Goal: Information Seeking & Learning: Learn about a topic

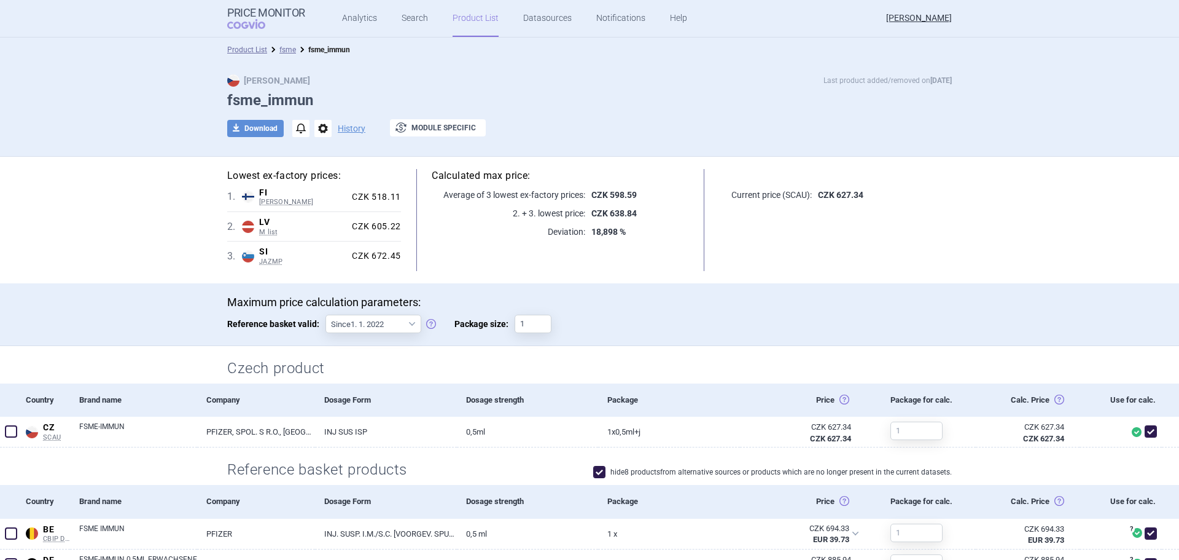
click at [477, 24] on link "Product List" at bounding box center [476, 18] width 46 height 37
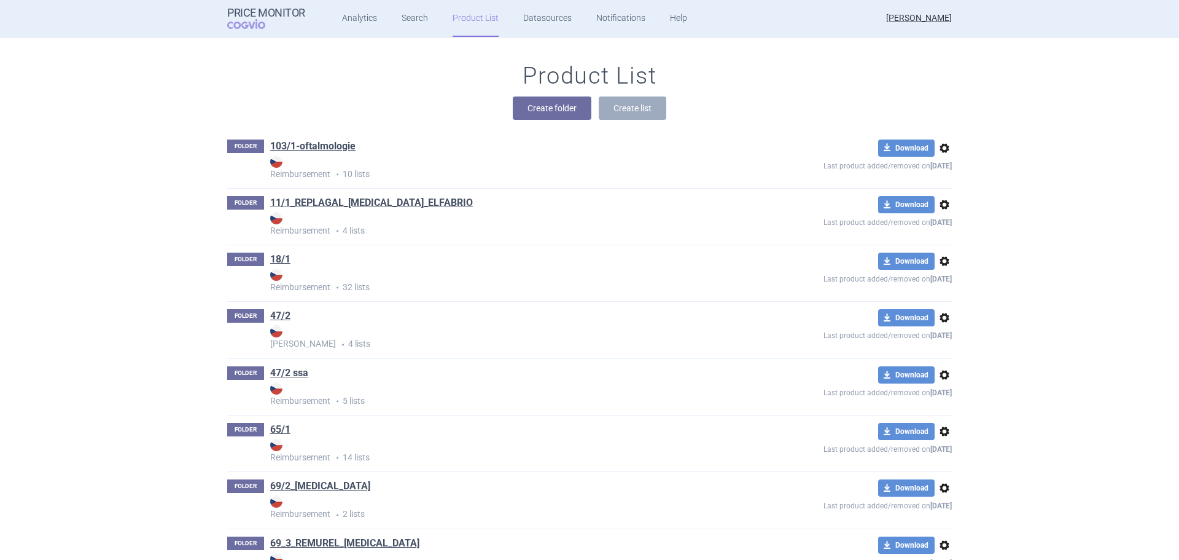
scroll to position [469, 0]
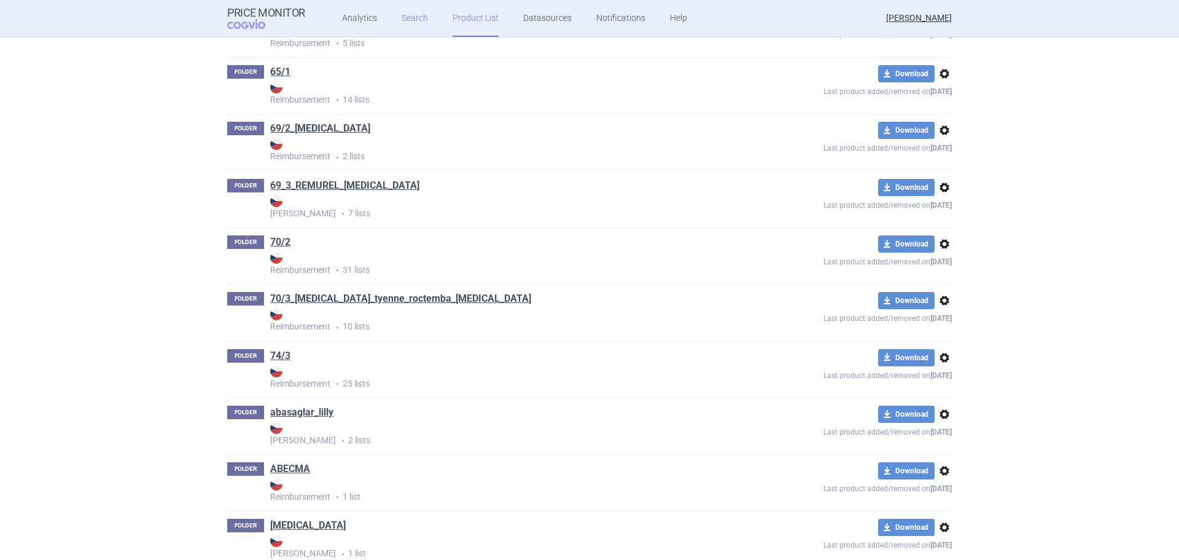
click at [421, 18] on link "Search" at bounding box center [415, 18] width 26 height 37
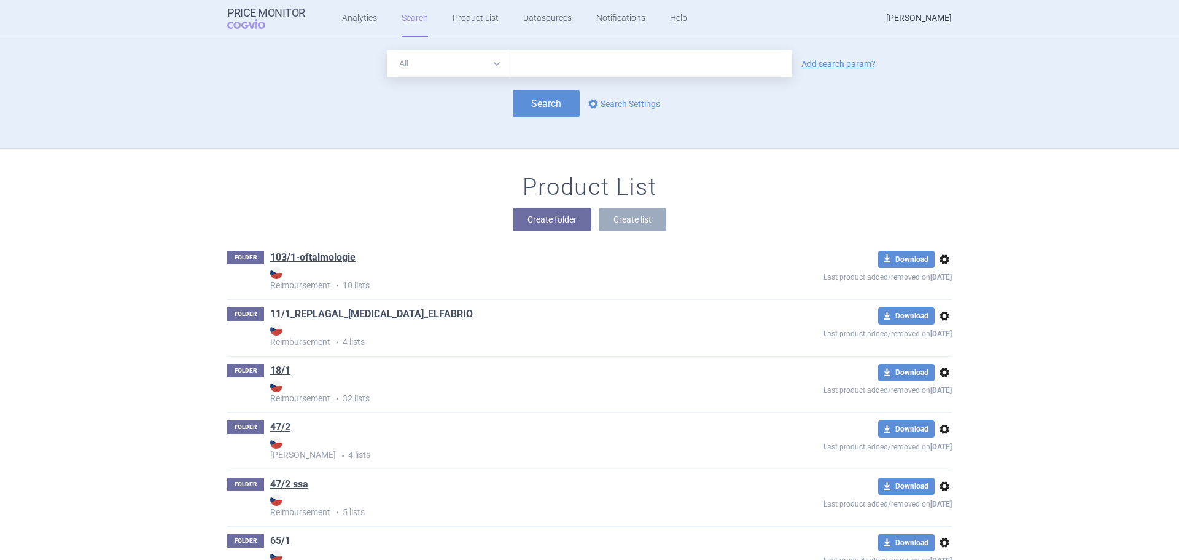
click at [532, 66] on input "text" at bounding box center [651, 64] width 284 height 28
type input "miglustat accord"
click at [542, 100] on button "Search" at bounding box center [546, 104] width 67 height 28
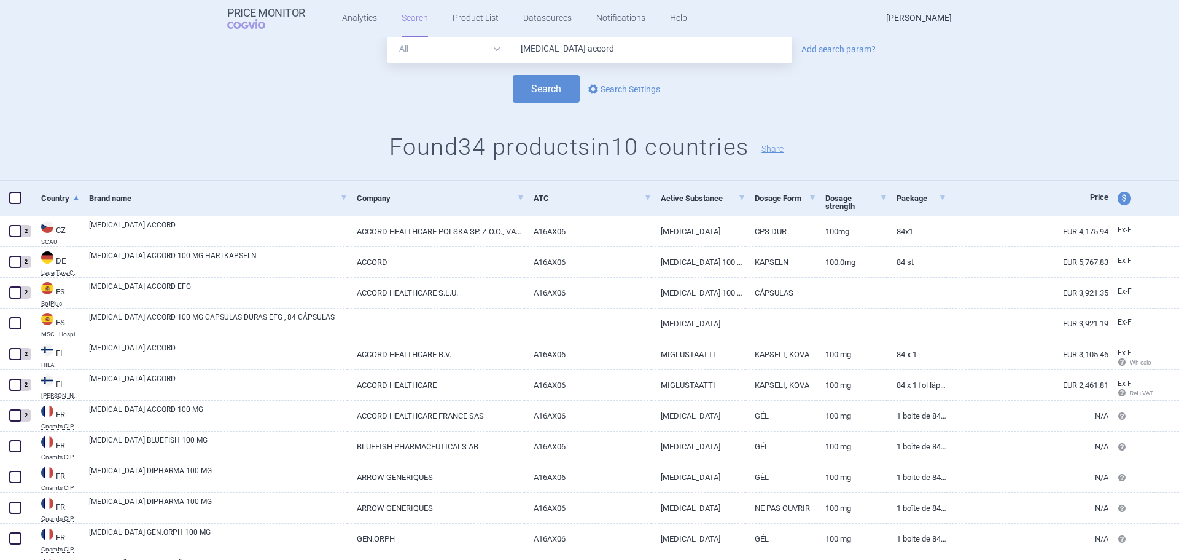
scroll to position [61, 0]
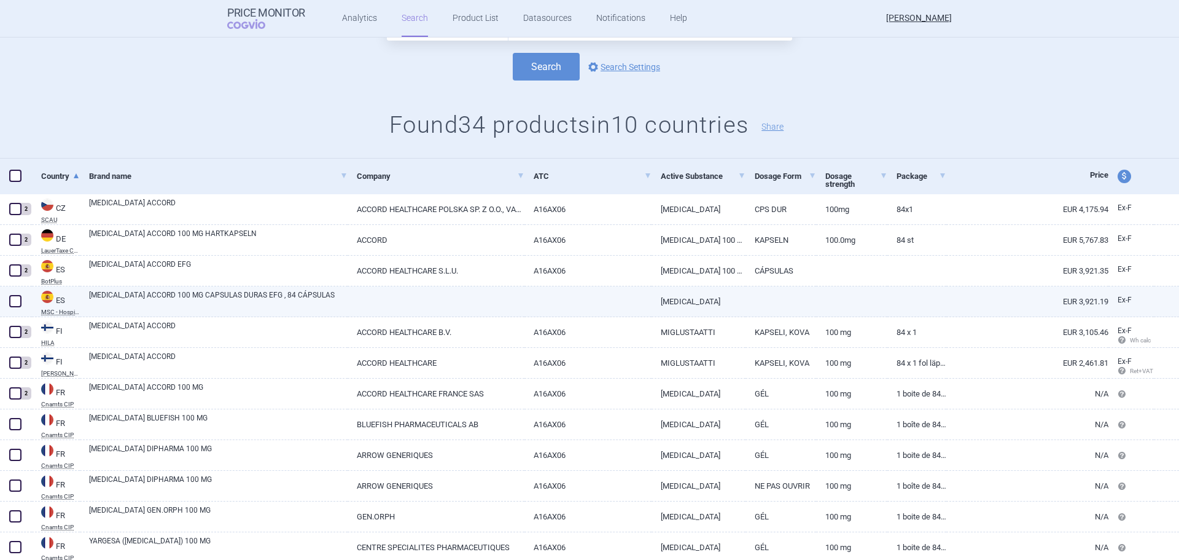
click at [16, 298] on span at bounding box center [15, 301] width 12 height 12
checkbox input "true"
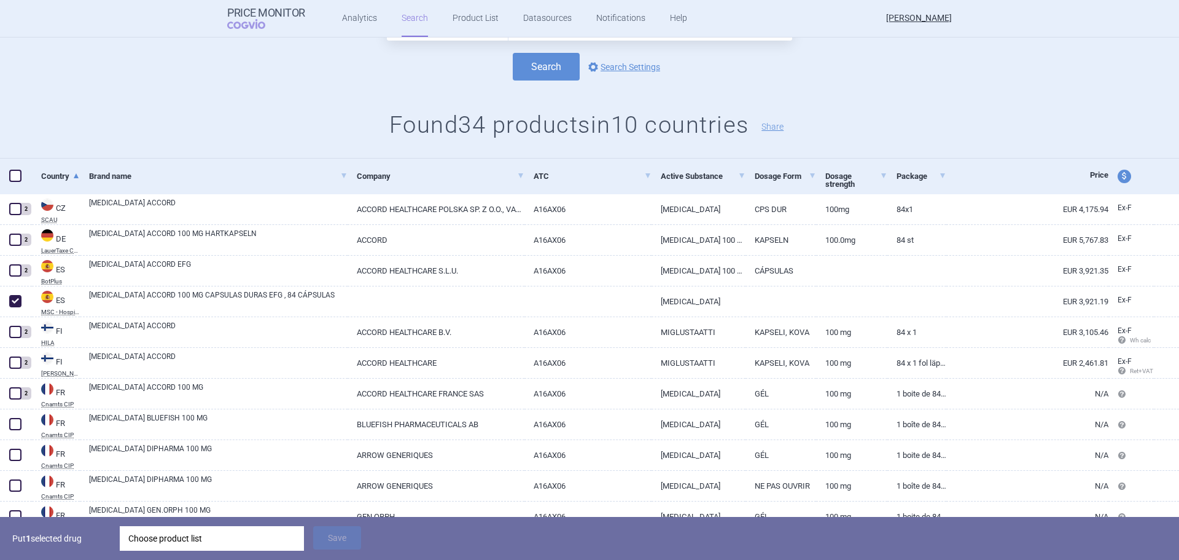
click at [219, 537] on div "Choose product list" at bounding box center [211, 538] width 167 height 25
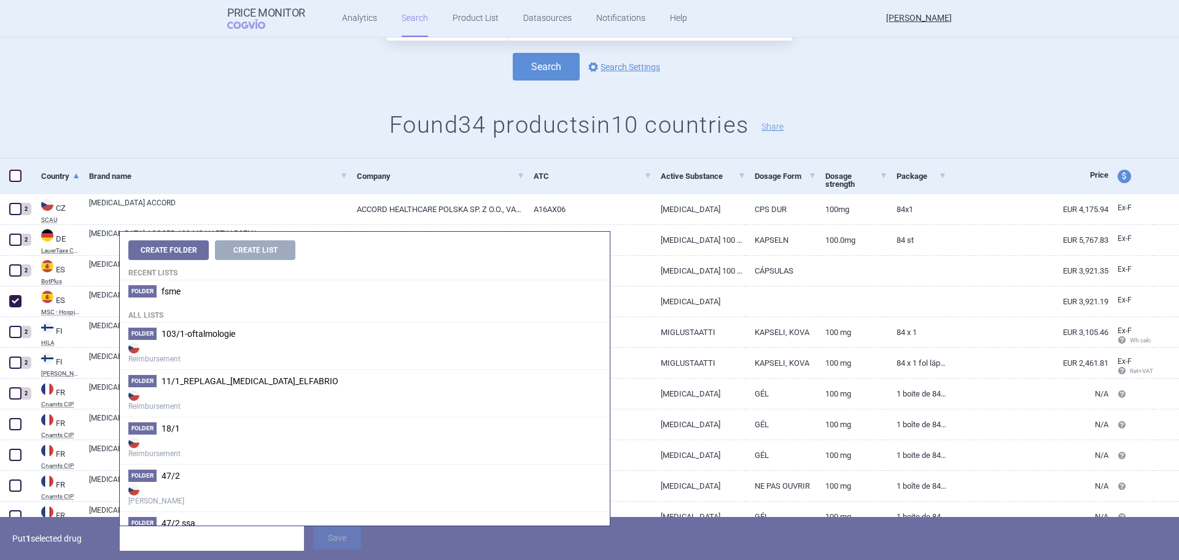
click at [134, 118] on h1 "Found 34 products in 10 countries Share" at bounding box center [589, 125] width 1179 height 28
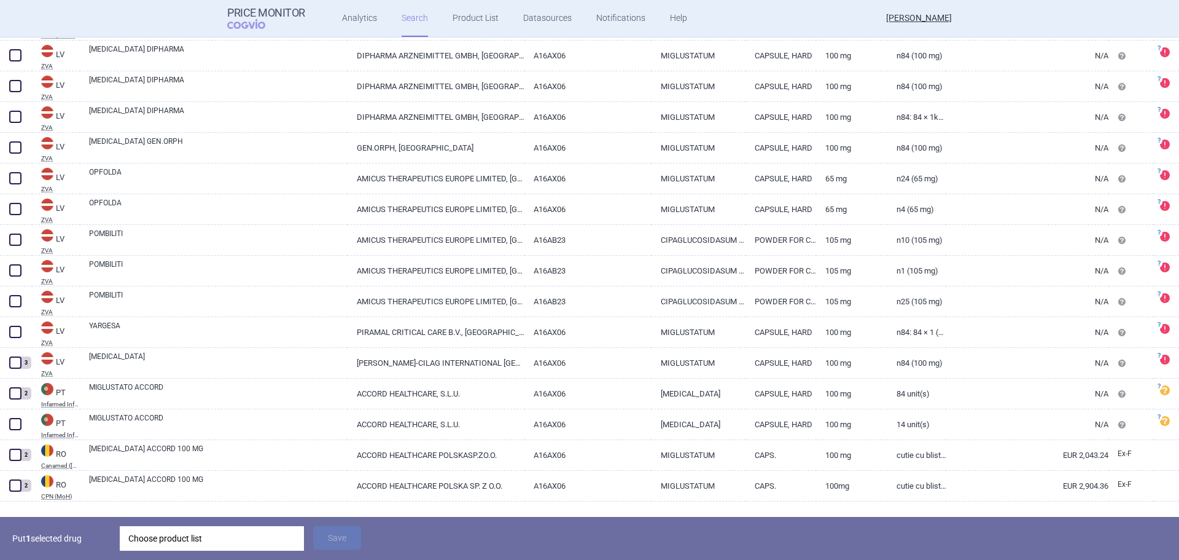
scroll to position [823, 0]
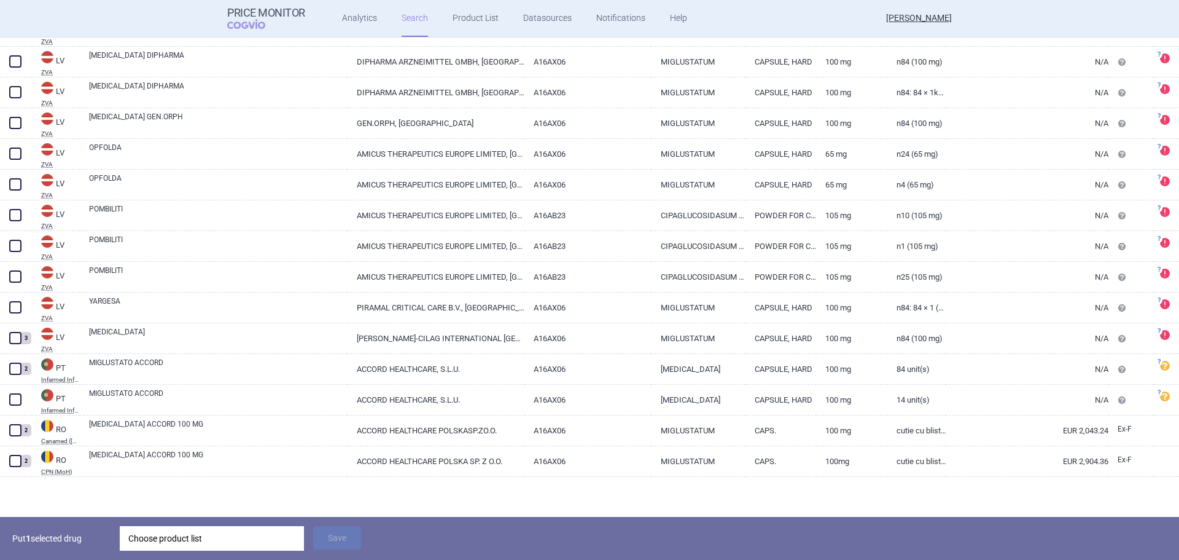
click at [218, 536] on div "Choose product list" at bounding box center [211, 538] width 167 height 25
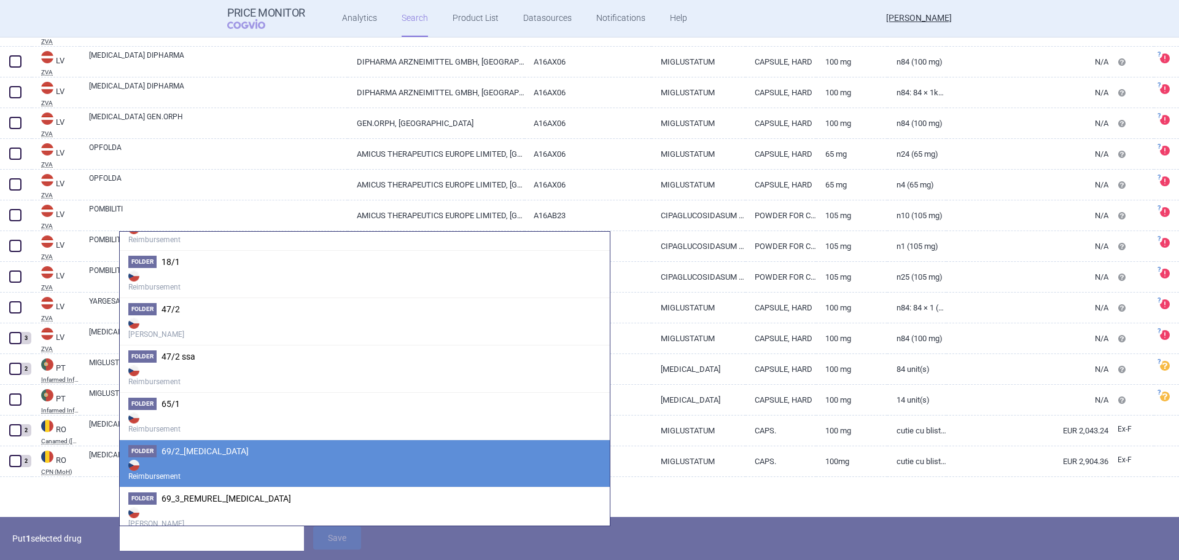
scroll to position [184, 0]
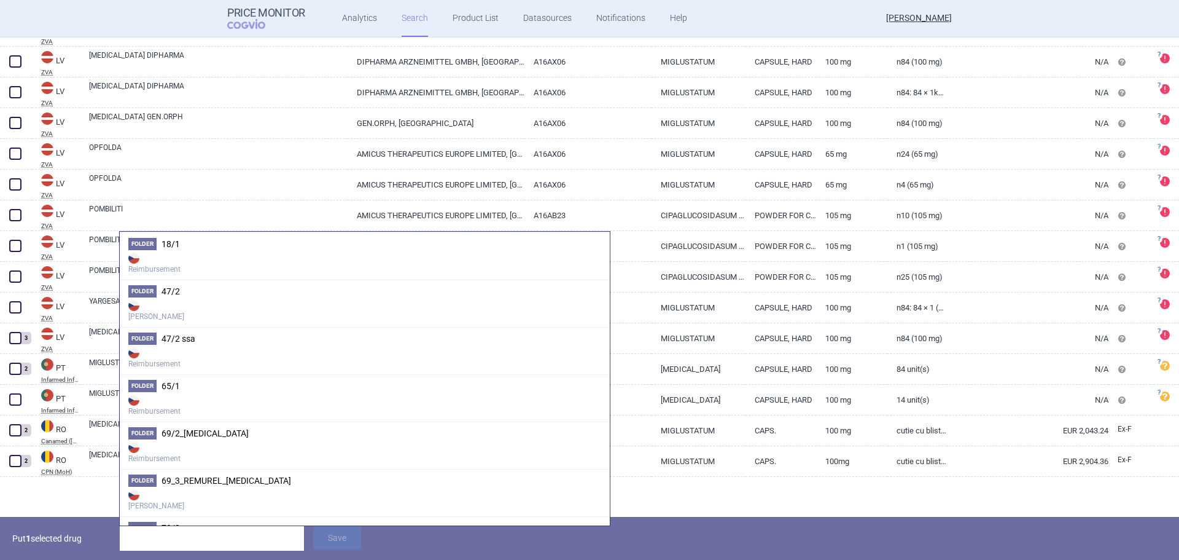
click at [209, 543] on input "search" at bounding box center [212, 538] width 184 height 25
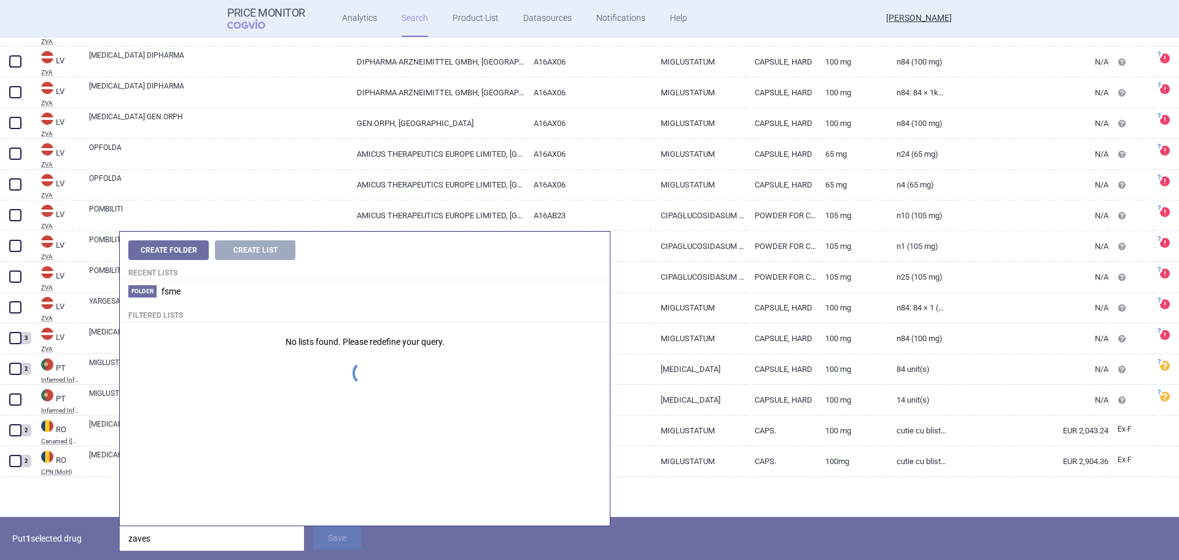
scroll to position [0, 0]
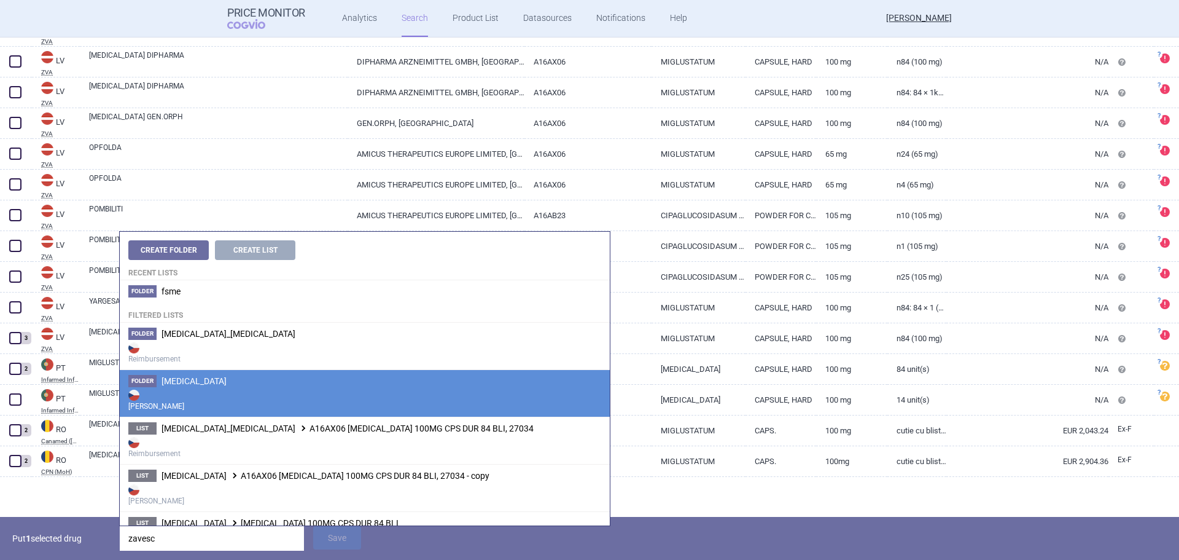
type input "zavesc"
click at [203, 399] on strong "[PERSON_NAME]" at bounding box center [364, 399] width 473 height 25
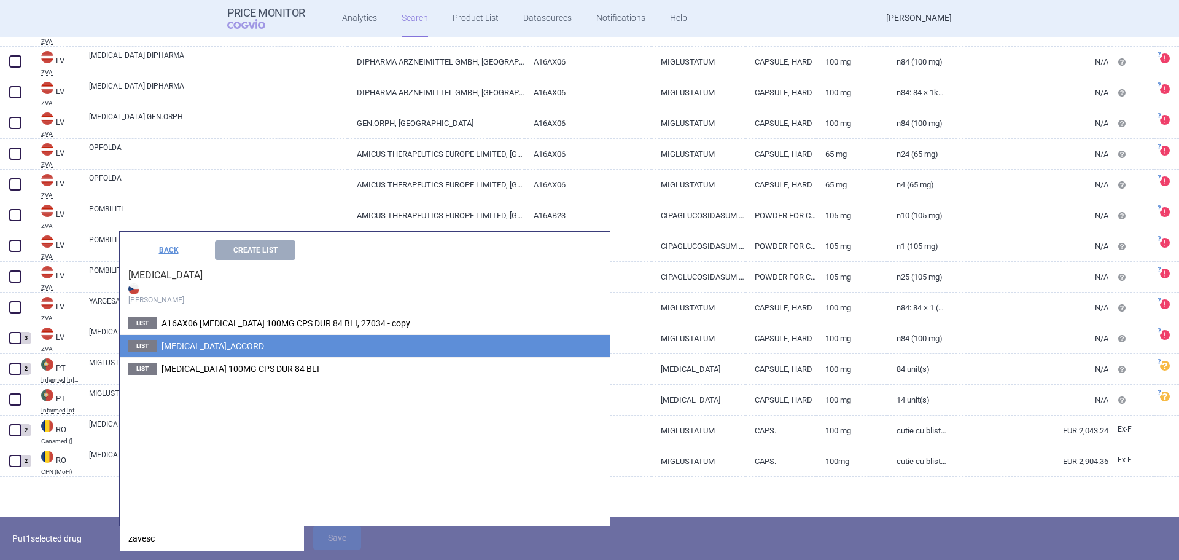
click at [217, 347] on span "MIGLUSTAT_ACCORD" at bounding box center [213, 346] width 103 height 10
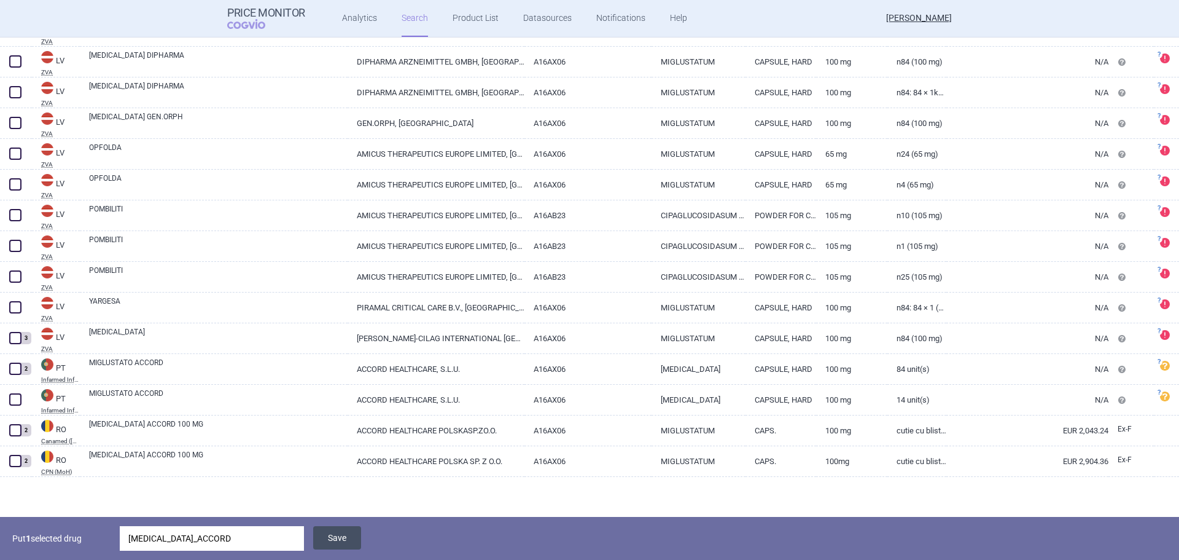
click at [348, 536] on button "Save" at bounding box center [337, 537] width 48 height 23
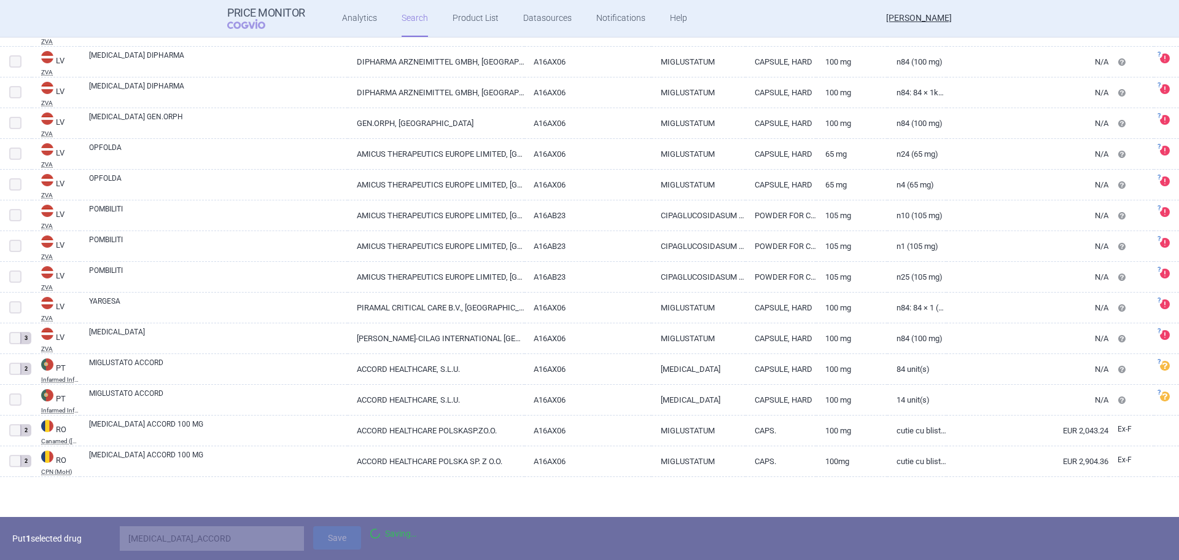
scroll to position [780, 0]
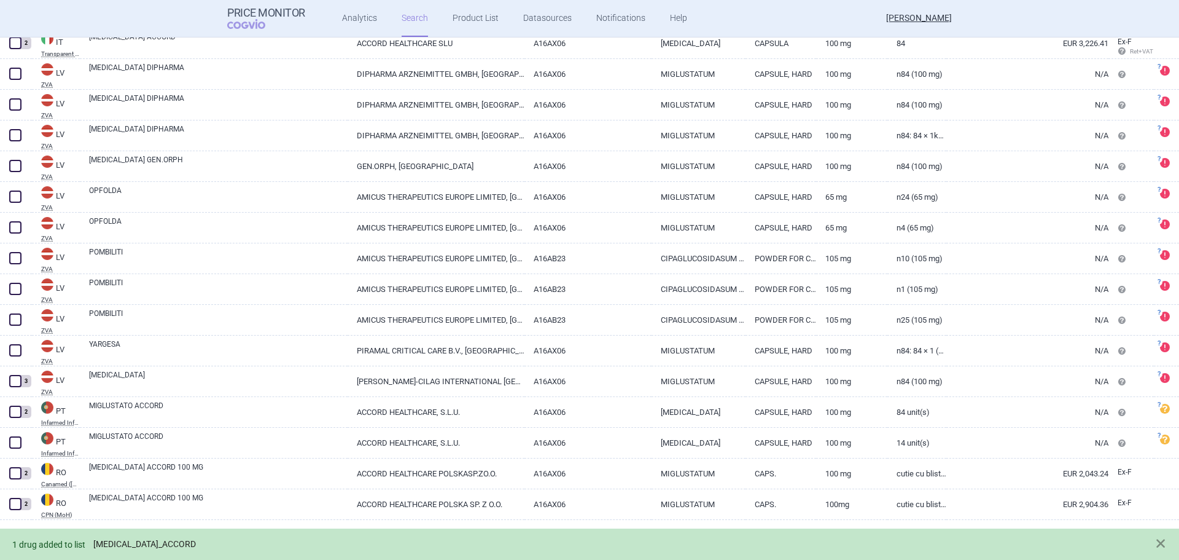
click at [173, 548] on link "MIGLUSTAT_ACCORD" at bounding box center [144, 544] width 103 height 10
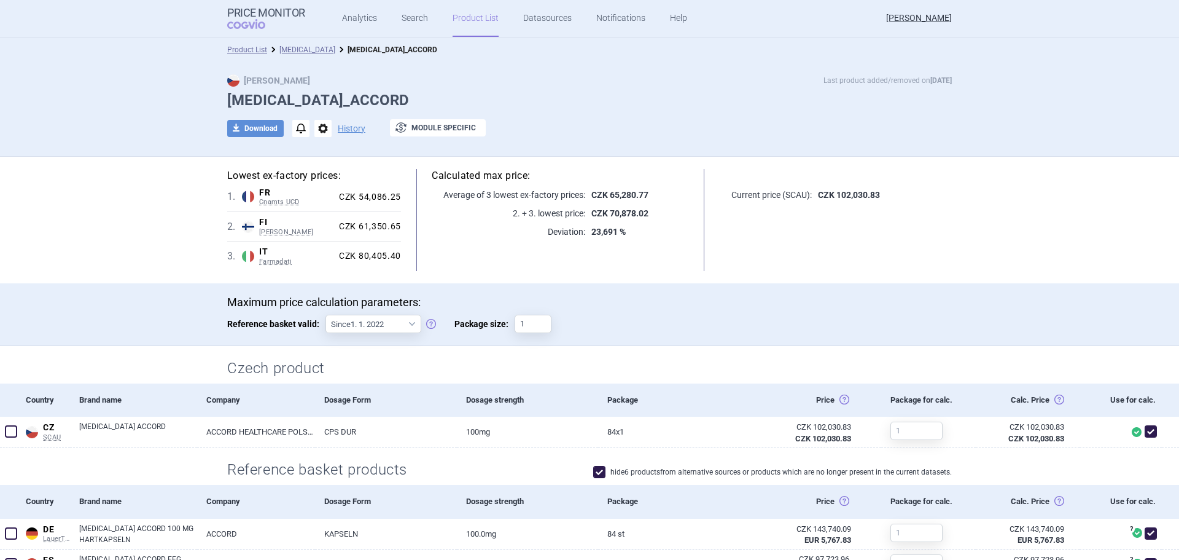
click at [486, 20] on link "Product List" at bounding box center [476, 18] width 46 height 37
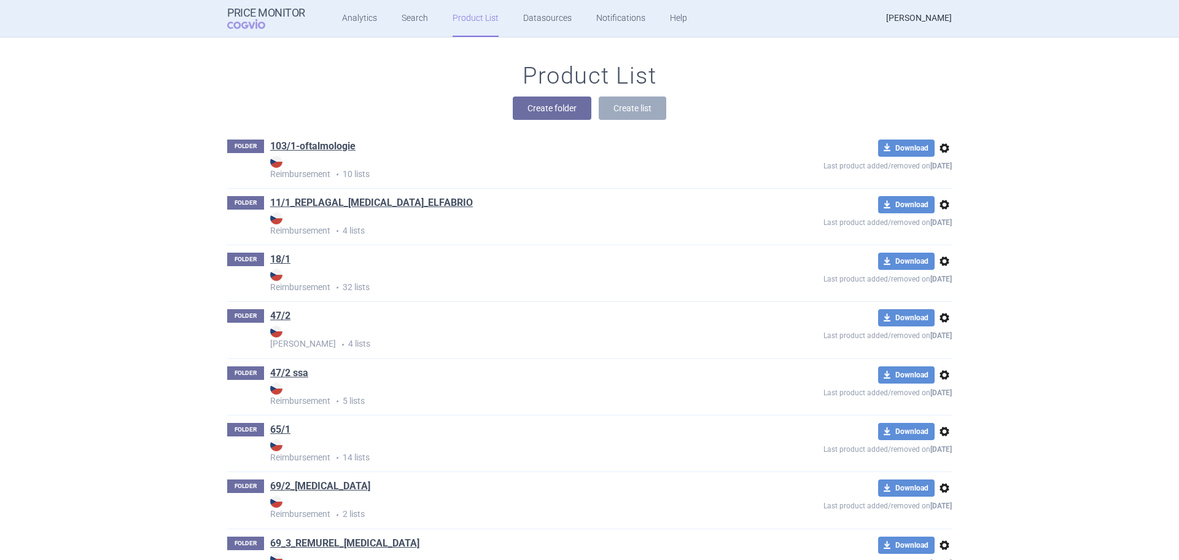
scroll to position [9303, 0]
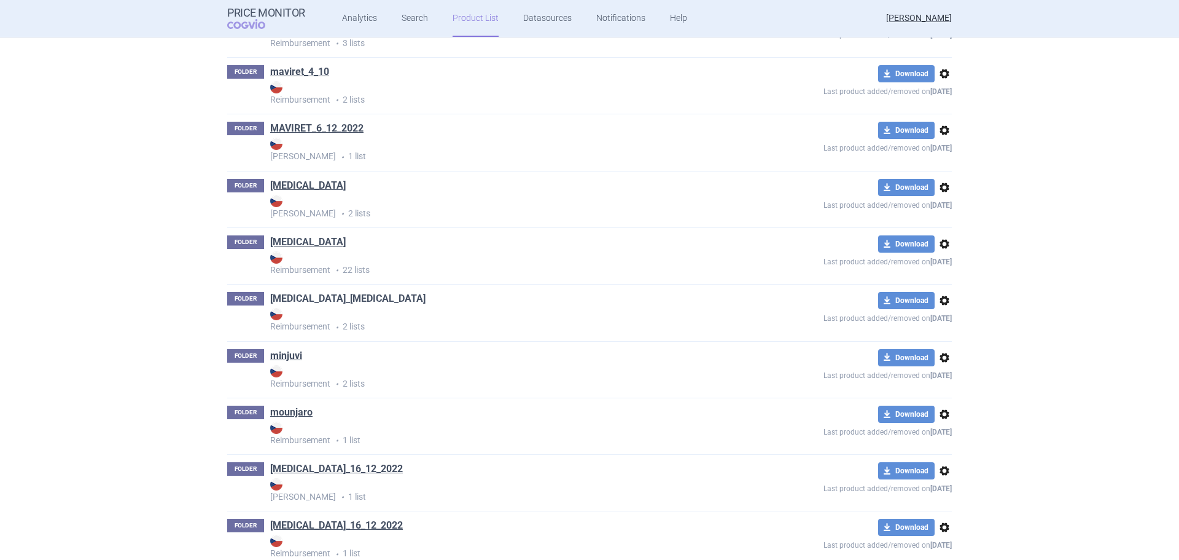
click at [334, 299] on link "miglustat_zavesca" at bounding box center [347, 299] width 155 height 14
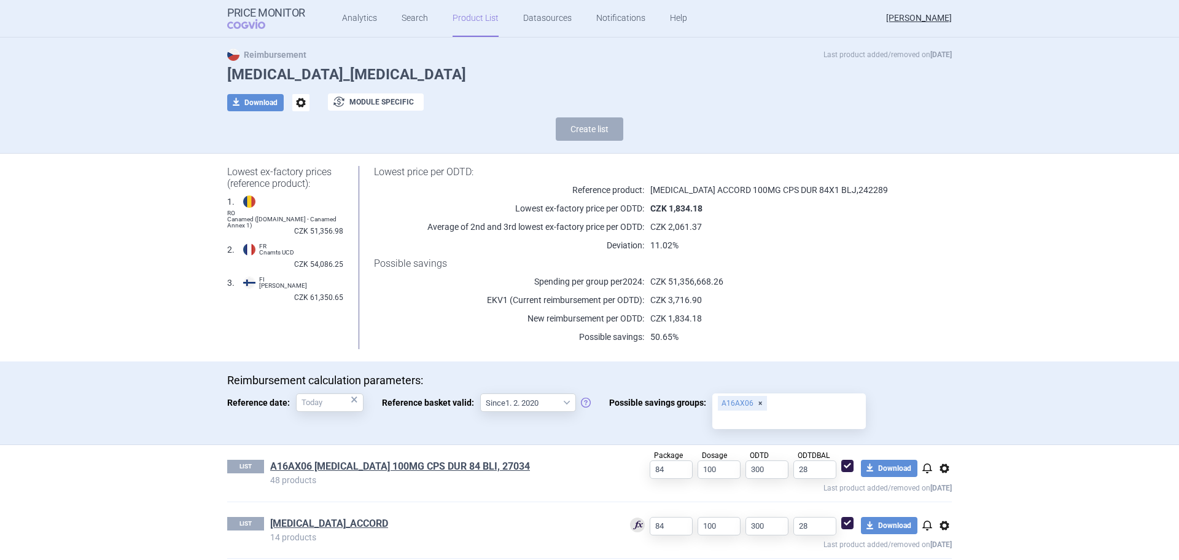
scroll to position [37, 0]
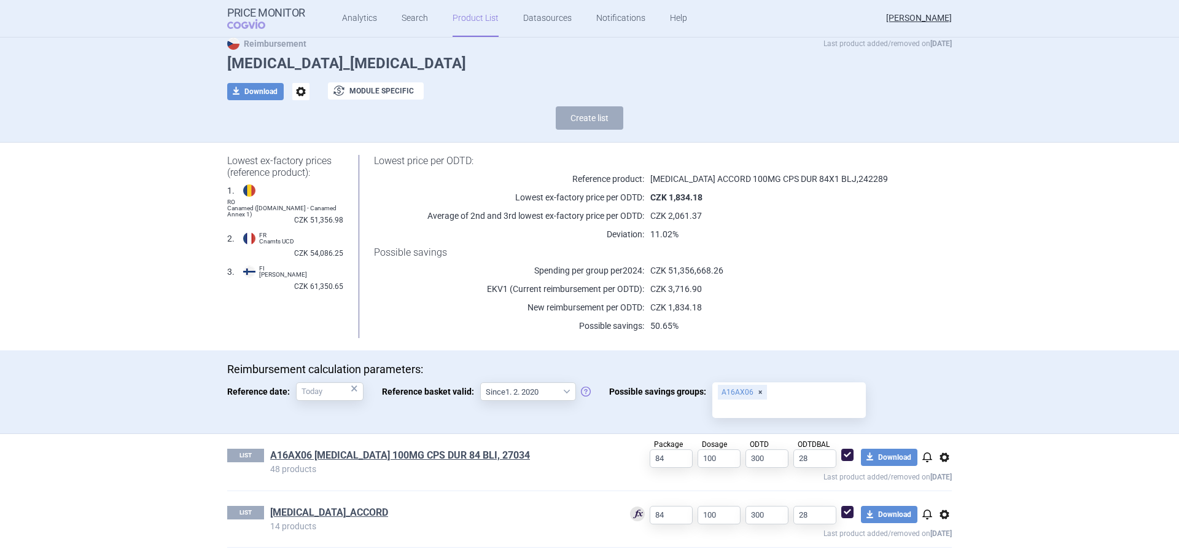
click at [477, 23] on link "Product List" at bounding box center [476, 18] width 46 height 37
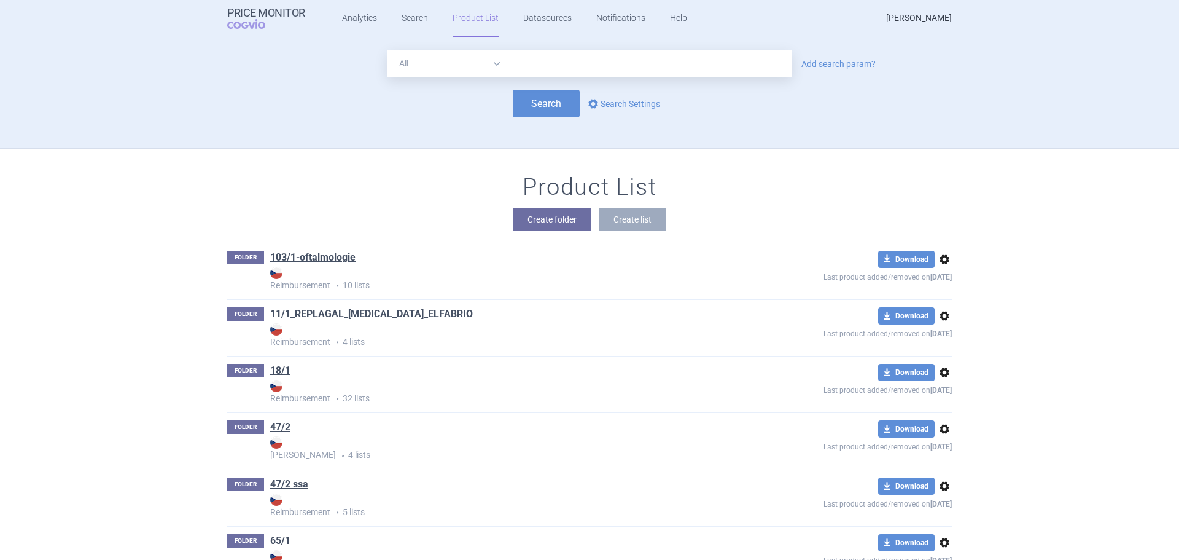
scroll to position [111, 0]
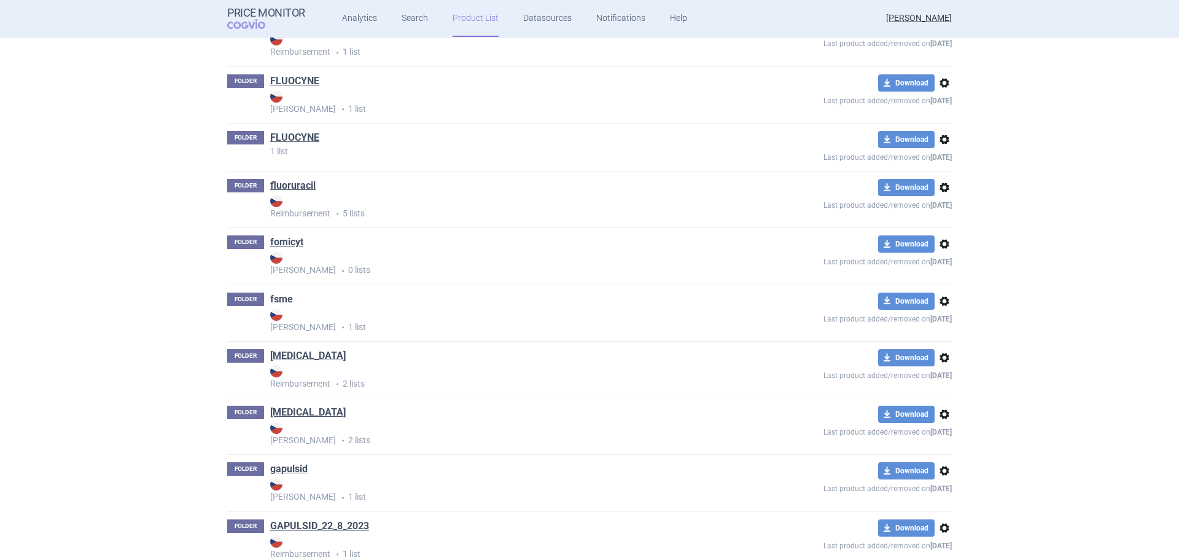
click at [281, 294] on link "fsme" at bounding box center [281, 299] width 23 height 14
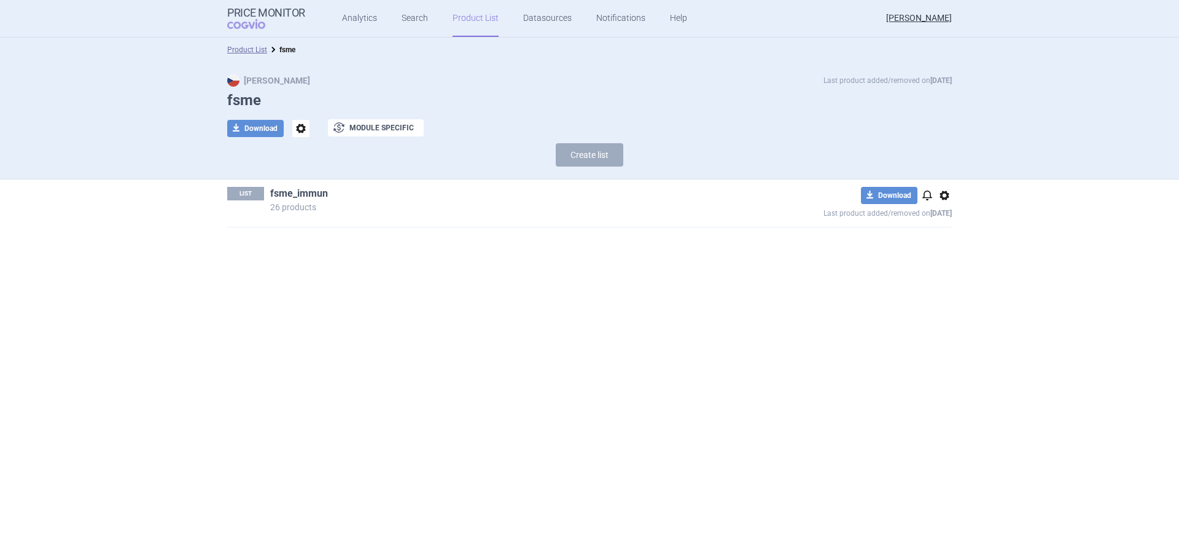
click at [298, 194] on link "fsme_immun" at bounding box center [299, 194] width 58 height 14
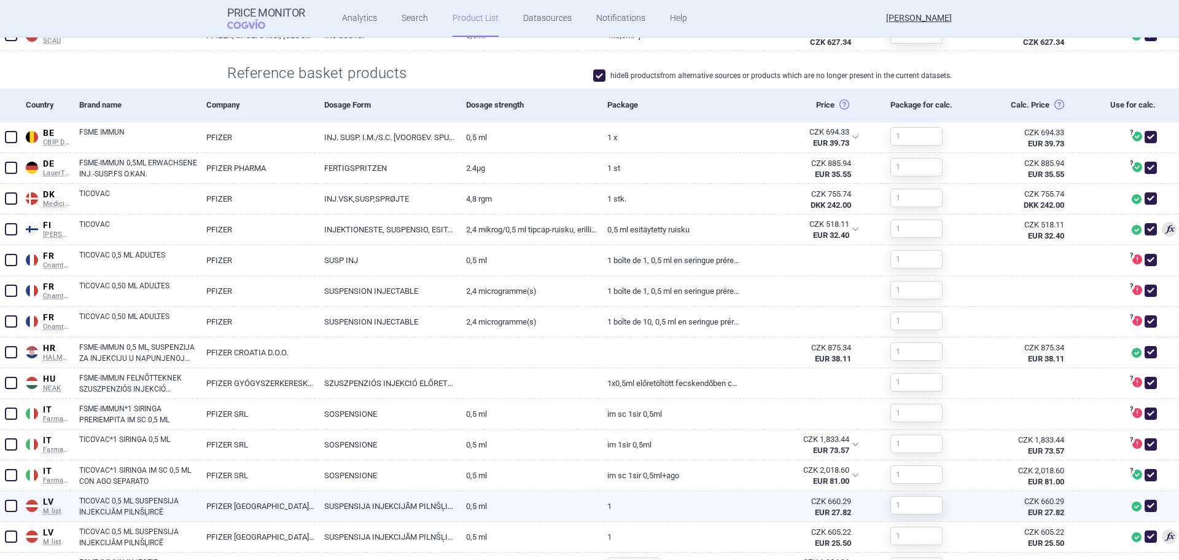
scroll to position [246, 0]
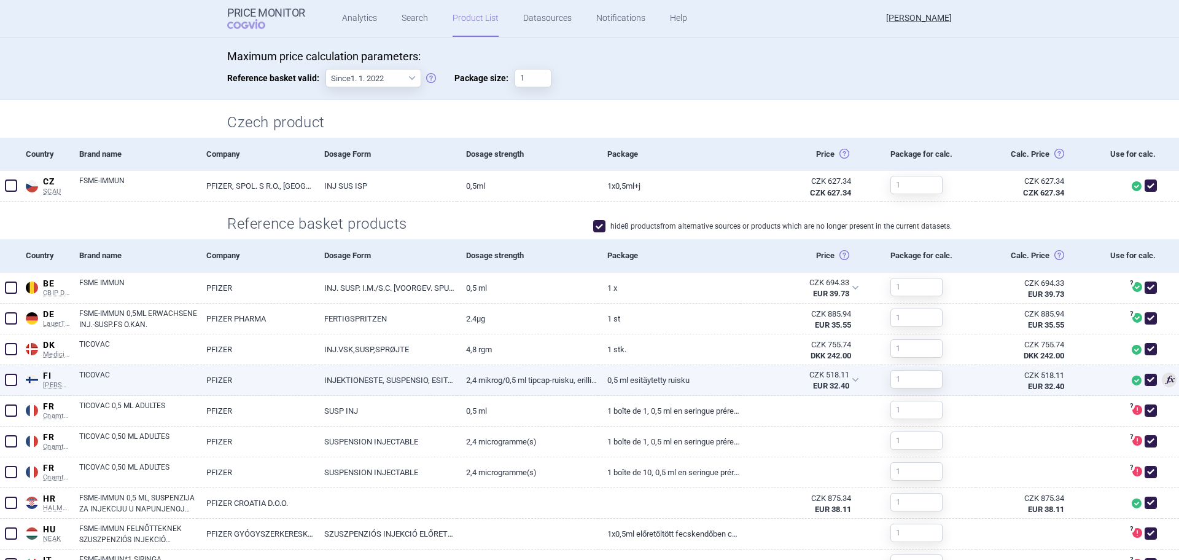
click at [685, 373] on link "0,5 ml esitäytetty ruisku" at bounding box center [668, 380] width 141 height 30
select select "EUR"
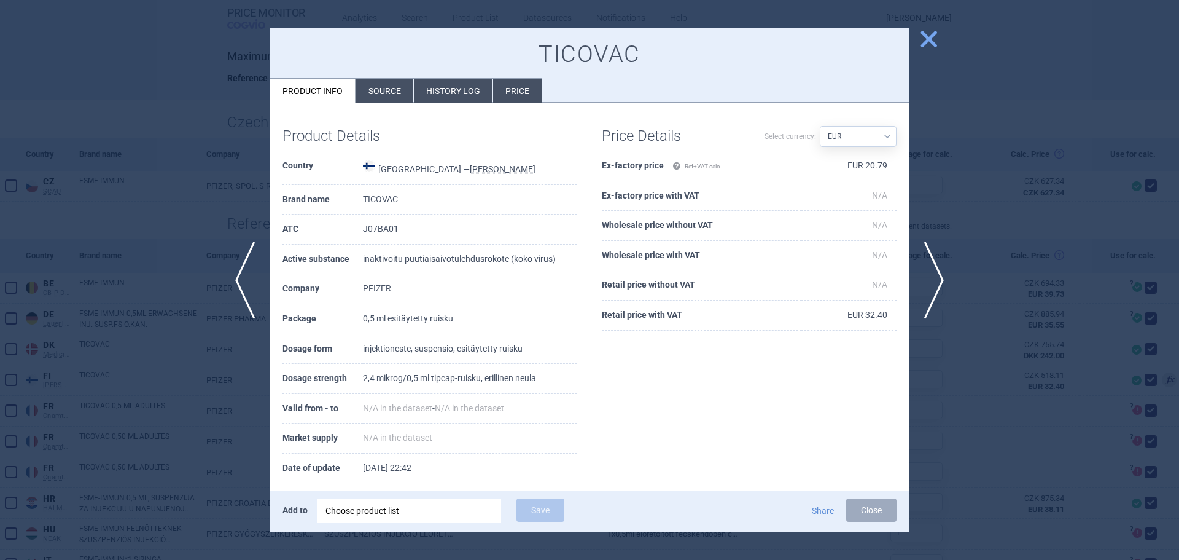
click at [521, 95] on li "Price" at bounding box center [517, 91] width 49 height 24
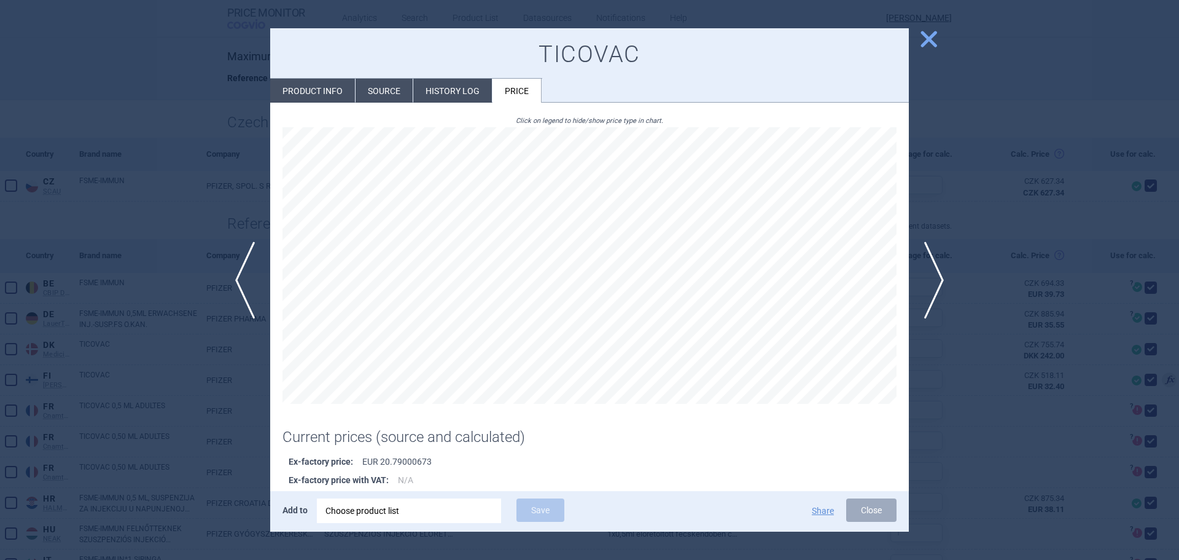
click at [1072, 372] on div at bounding box center [589, 280] width 1179 height 560
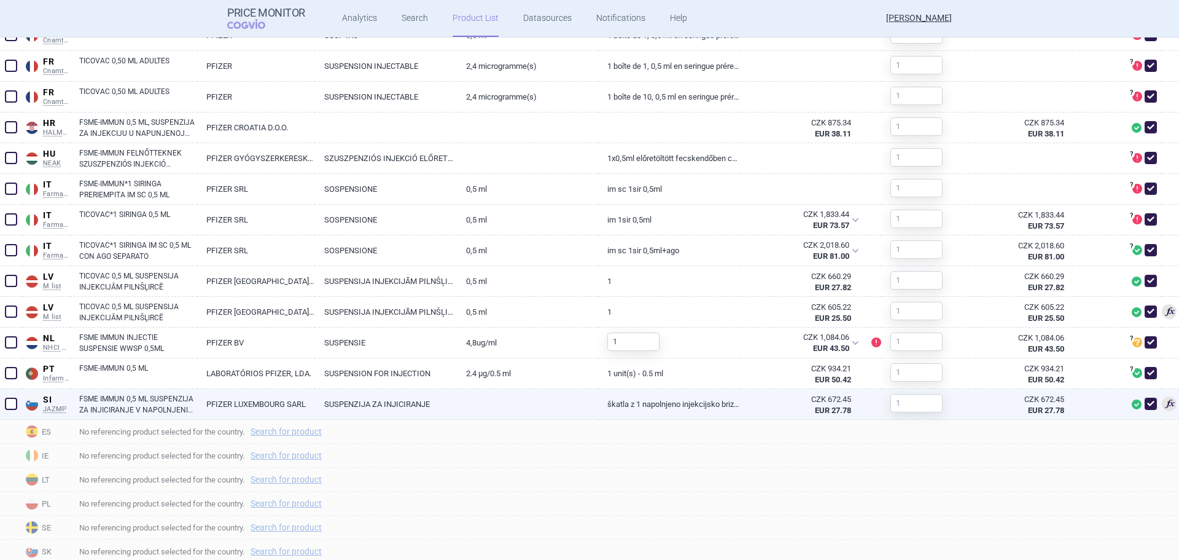
scroll to position [657, 0]
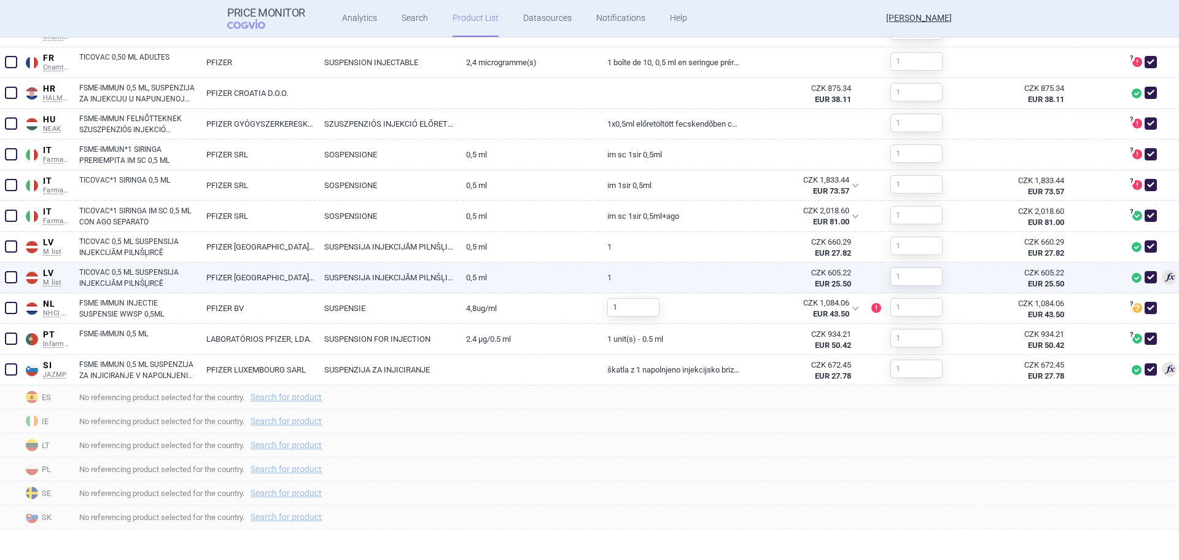
click at [862, 273] on div "CZK 605.22 EUR 25.50" at bounding box center [810, 277] width 141 height 31
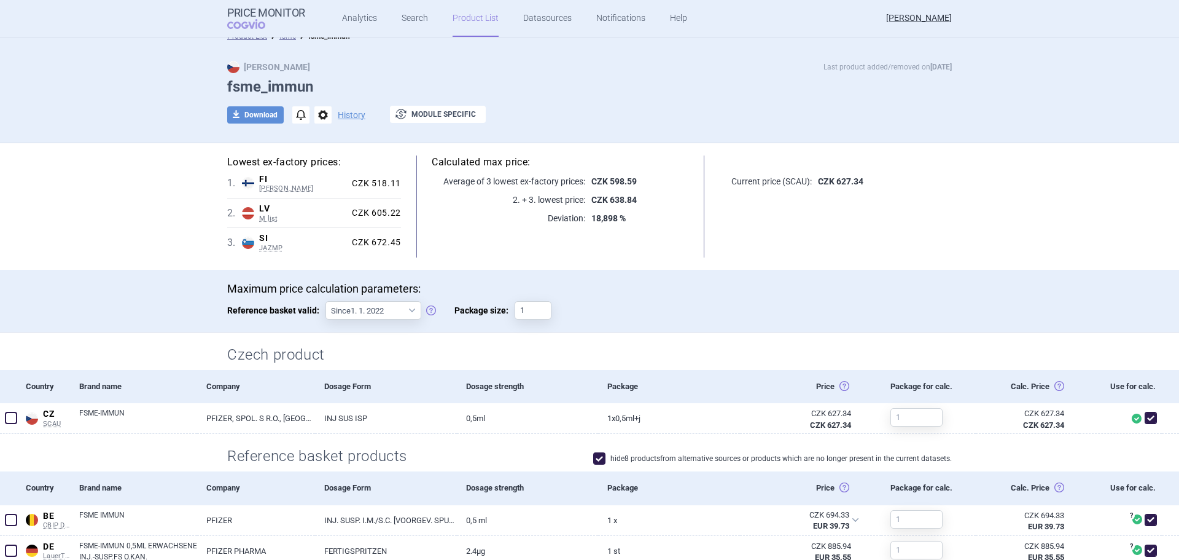
scroll to position [0, 0]
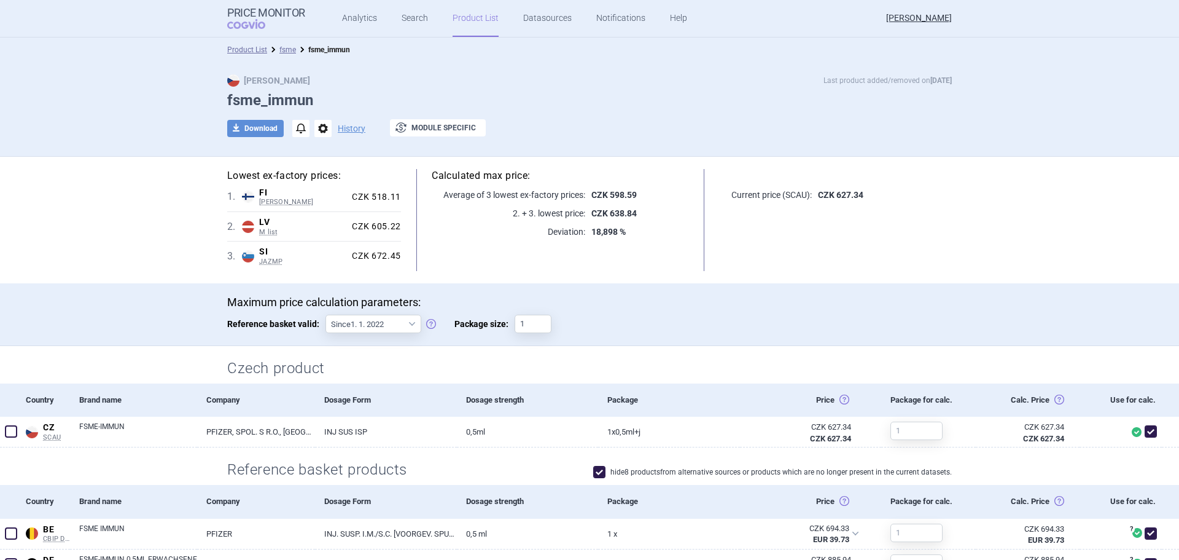
click at [470, 18] on link "Product List" at bounding box center [476, 18] width 46 height 37
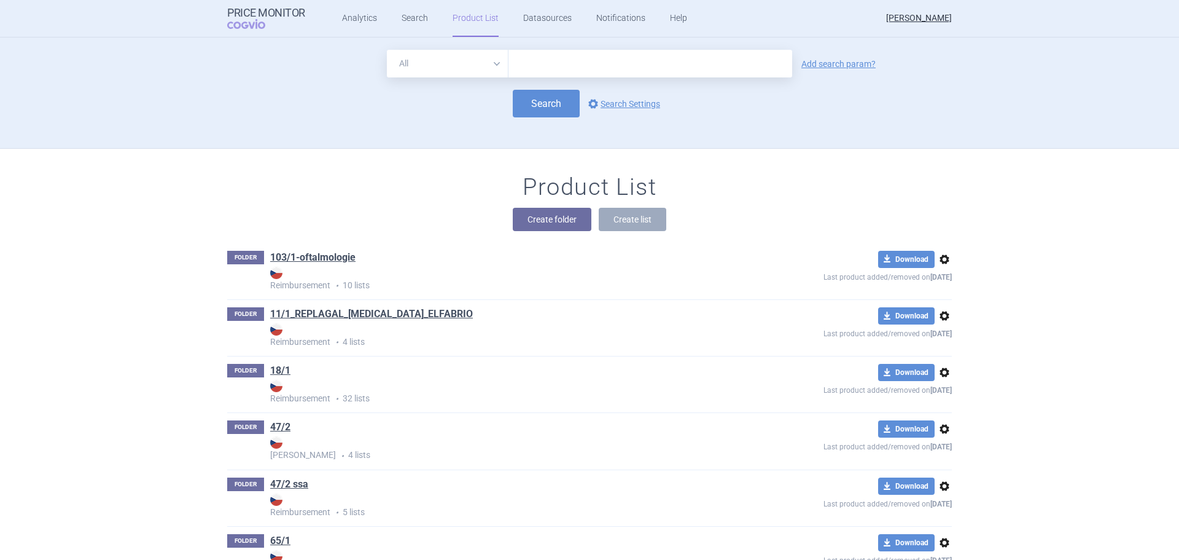
scroll to position [111, 0]
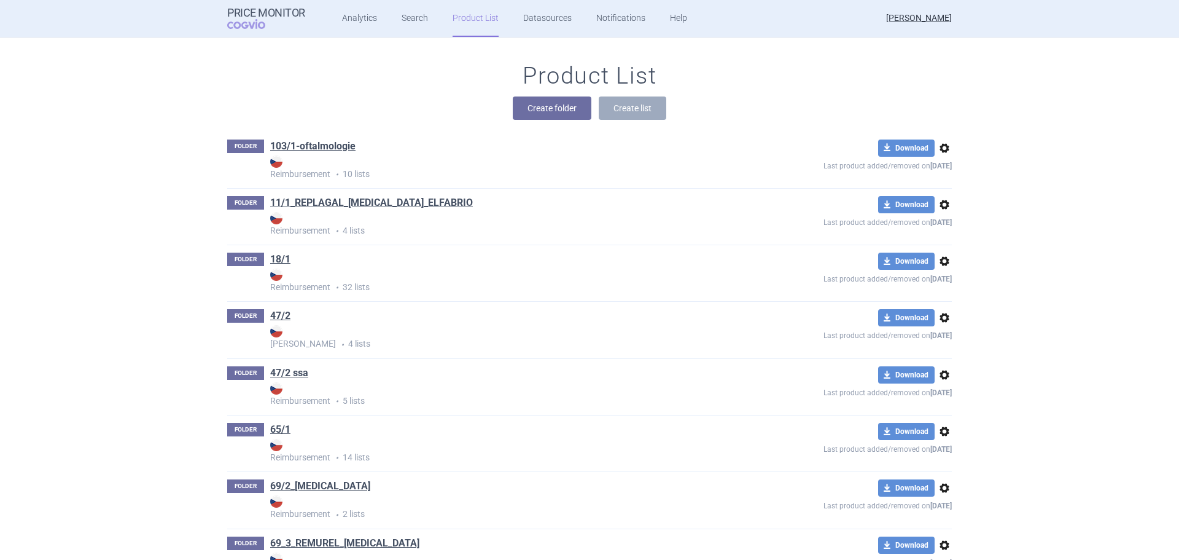
click at [883, 74] on div "Product List Create folder Create list" at bounding box center [590, 97] width 774 height 70
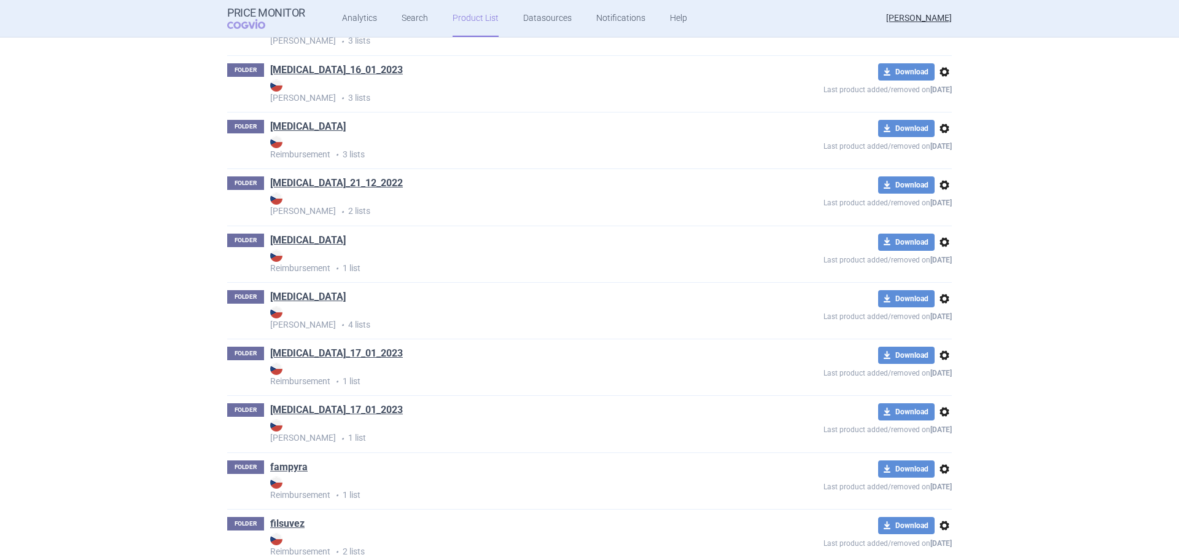
scroll to position [14802, 0]
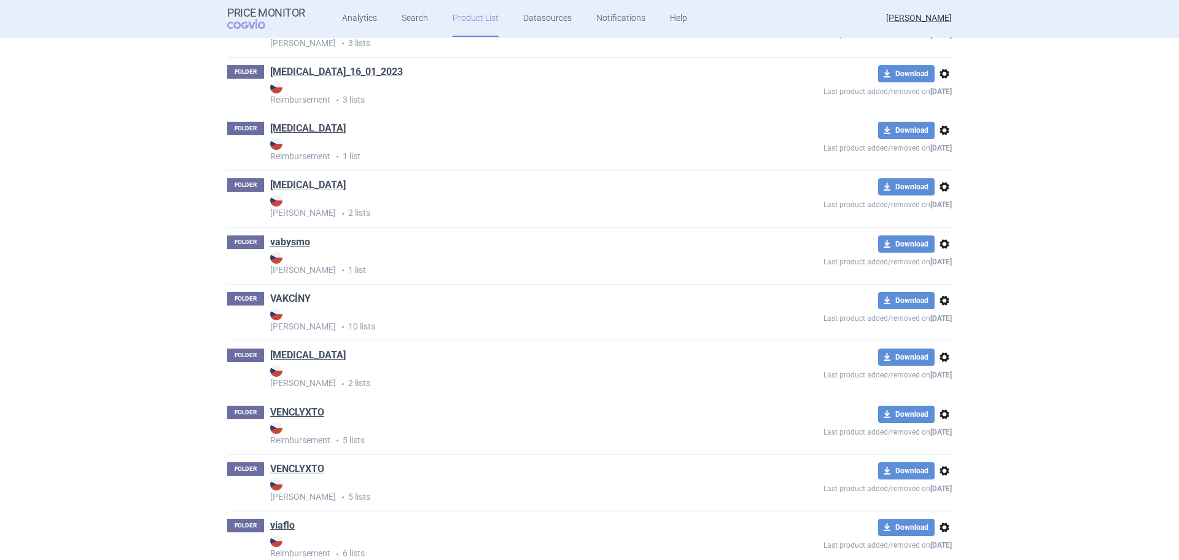
click at [293, 299] on link "VAKCÍNY" at bounding box center [290, 299] width 41 height 14
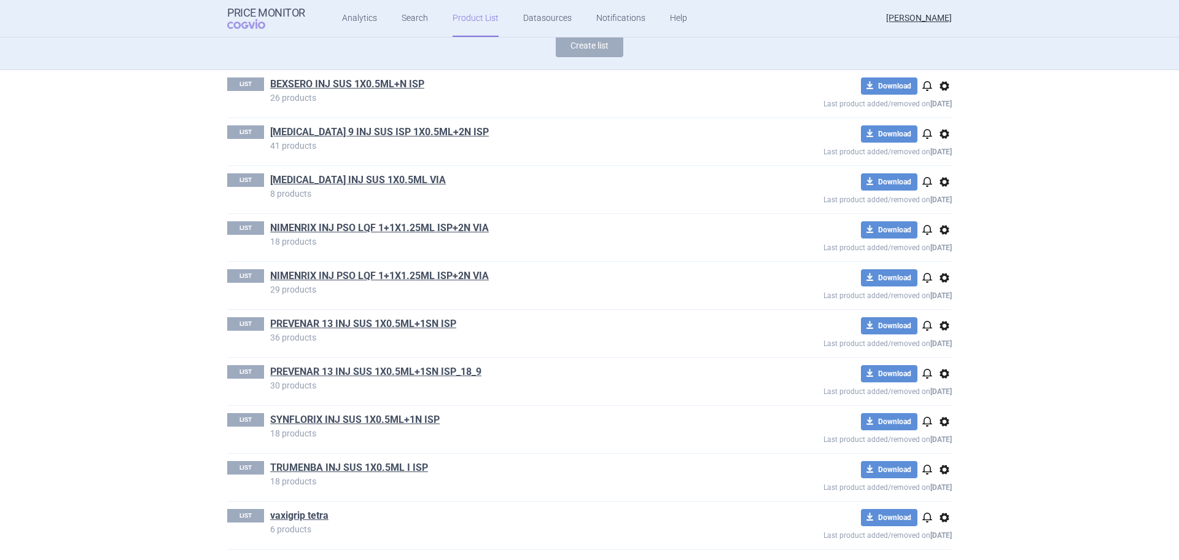
scroll to position [111, 0]
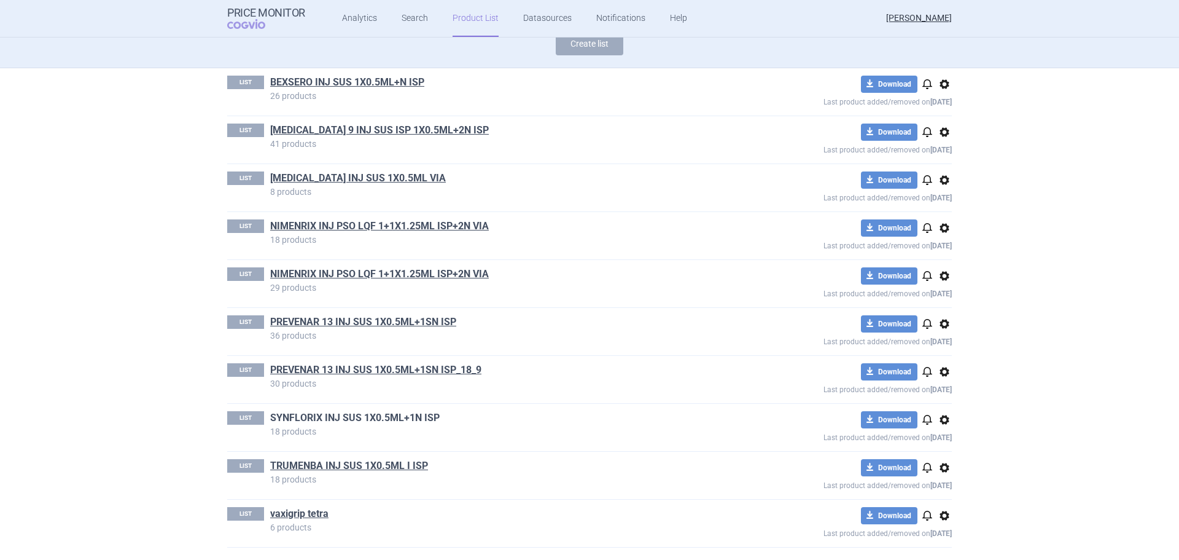
click at [388, 414] on link "SYNFLORIX INJ SUS 1X0.5ML+1N ISP" at bounding box center [355, 418] width 170 height 14
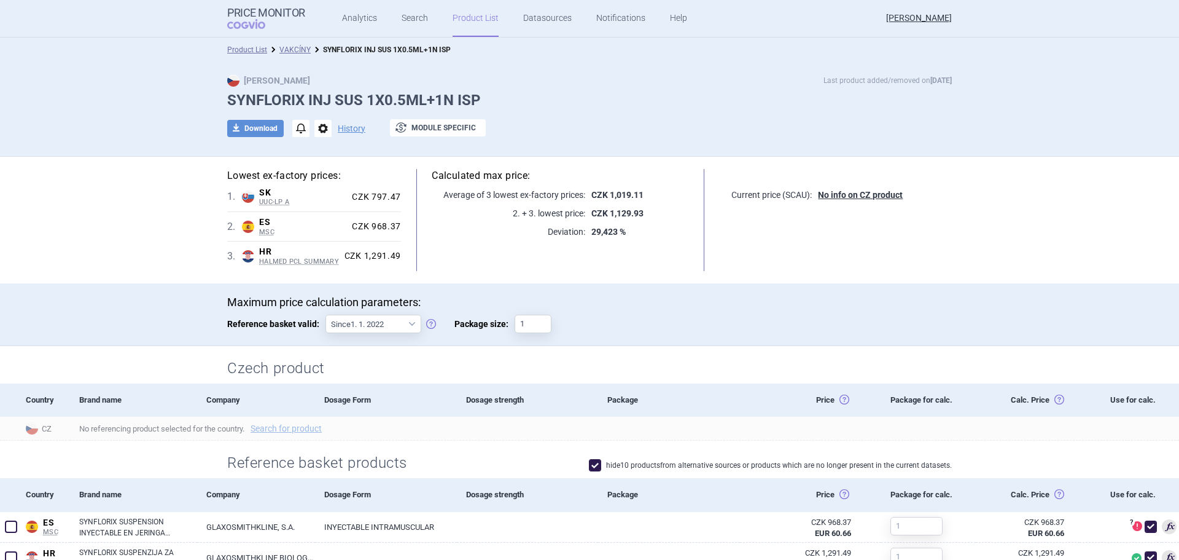
click at [298, 47] on link "VAKCÍNY" at bounding box center [294, 49] width 31 height 9
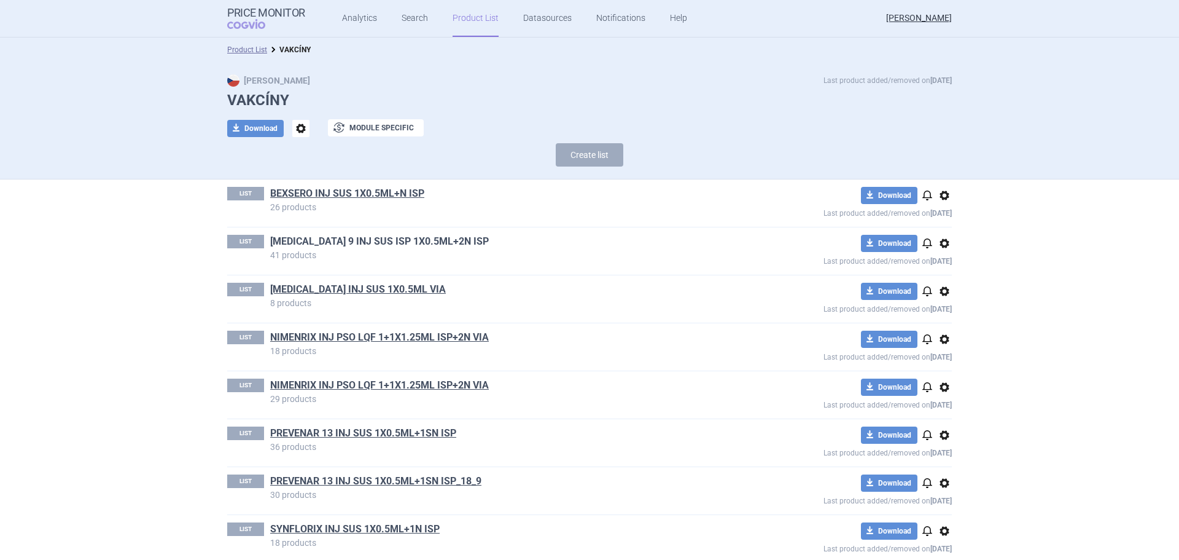
click at [399, 244] on link "GARDASIL 9 INJ SUS ISP 1X0.5ML+2N ISP" at bounding box center [379, 242] width 219 height 14
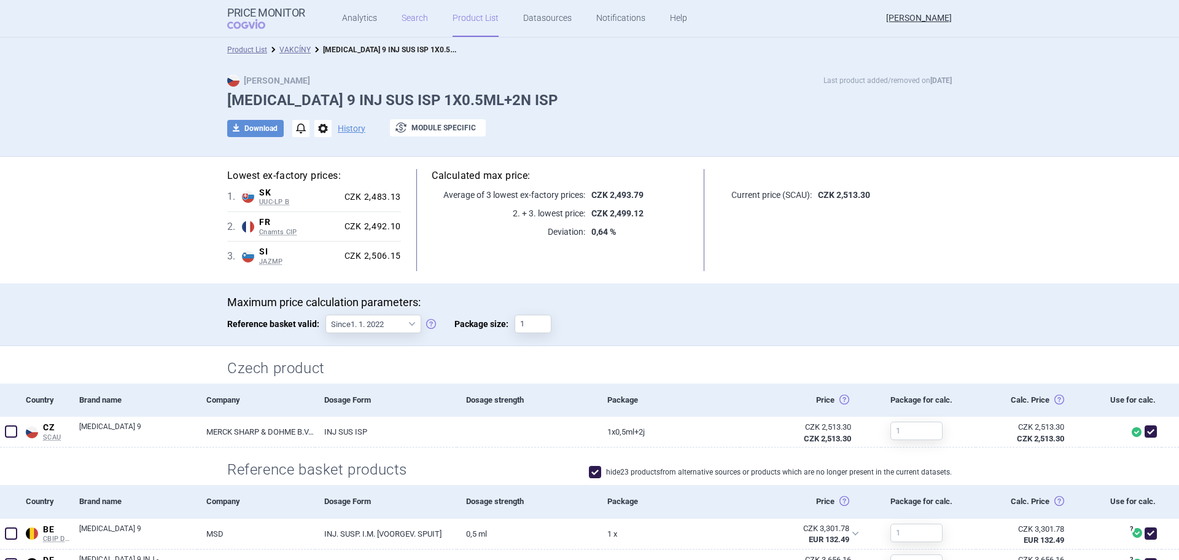
click at [409, 20] on link "Search" at bounding box center [415, 18] width 26 height 37
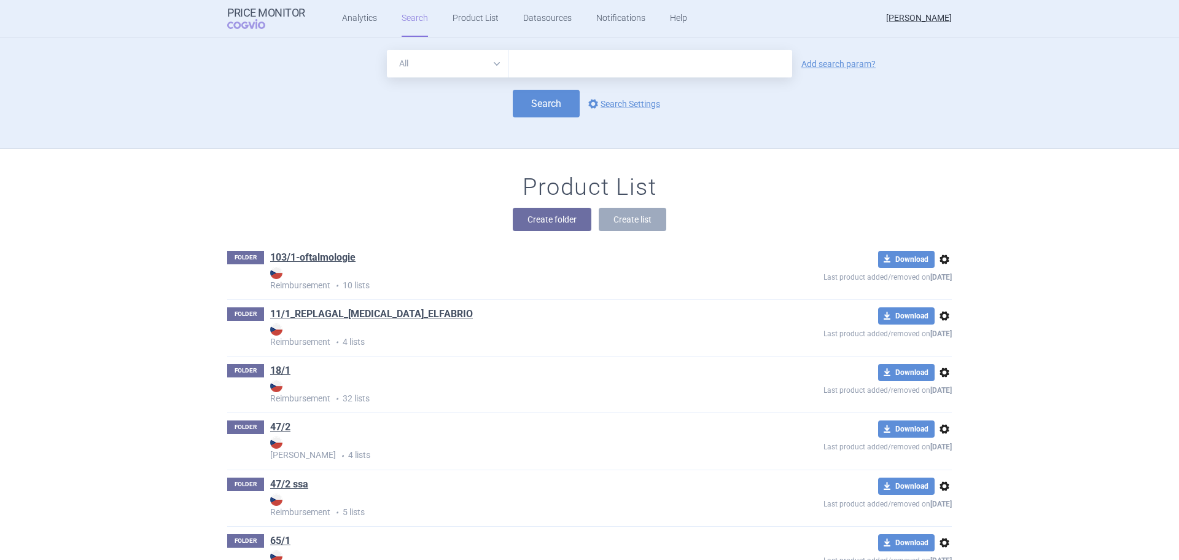
click at [576, 62] on input "text" at bounding box center [651, 64] width 284 height 28
type input "gardasil 9"
click button "Search" at bounding box center [546, 104] width 67 height 28
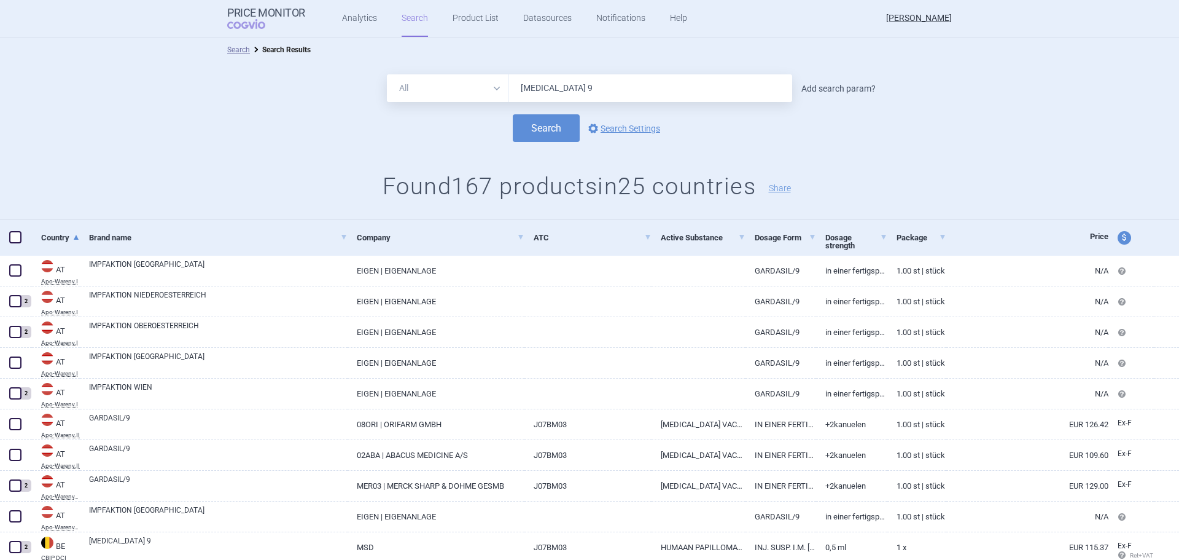
click at [821, 85] on link "Add search param?" at bounding box center [839, 88] width 74 height 9
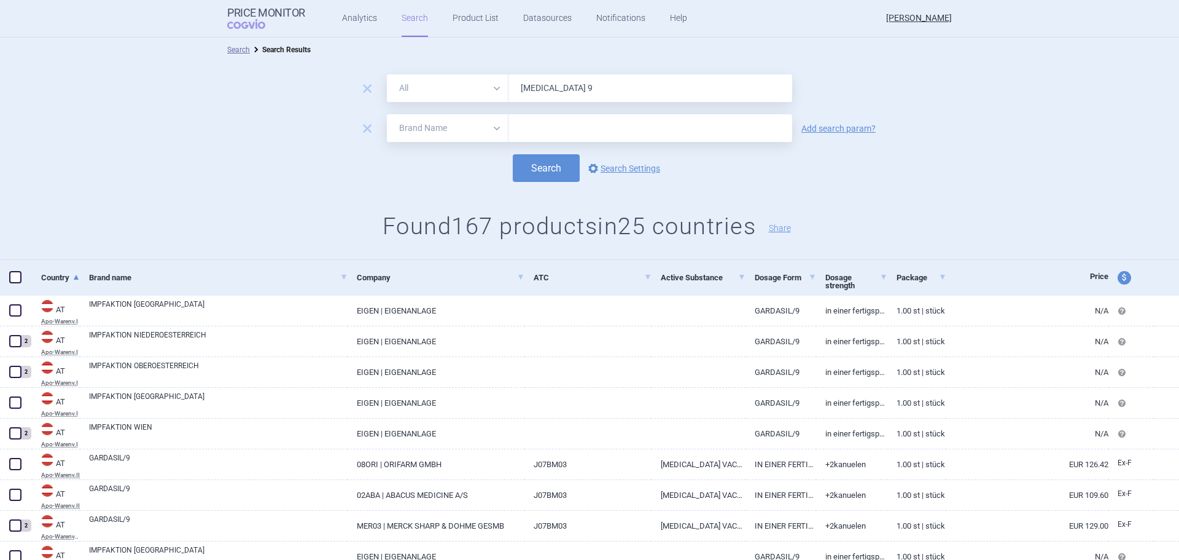
click at [437, 121] on select "All Brand Name ATC Company Active Substance Country Newer than" at bounding box center [448, 128] width 122 height 28
click at [387, 114] on select "All Brand Name ATC Company Active Substance Country Newer than" at bounding box center [448, 128] width 122 height 28
click at [453, 131] on select "All Brand Name ATC Company Active Substance Country Newer than" at bounding box center [448, 128] width 122 height 28
select select "mah"
click at [387, 114] on select "All Brand Name ATC Company Active Substance Country Newer than" at bounding box center [448, 128] width 122 height 28
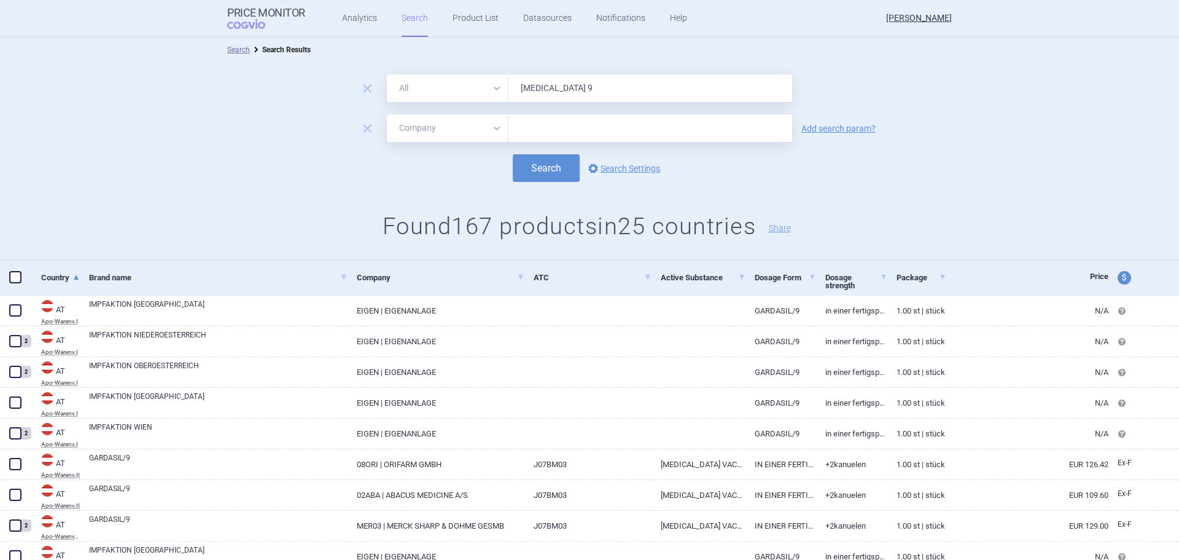
click at [572, 116] on input "text" at bounding box center [651, 128] width 284 height 28
type input "msd"
click at [545, 165] on button "Search" at bounding box center [546, 168] width 67 height 28
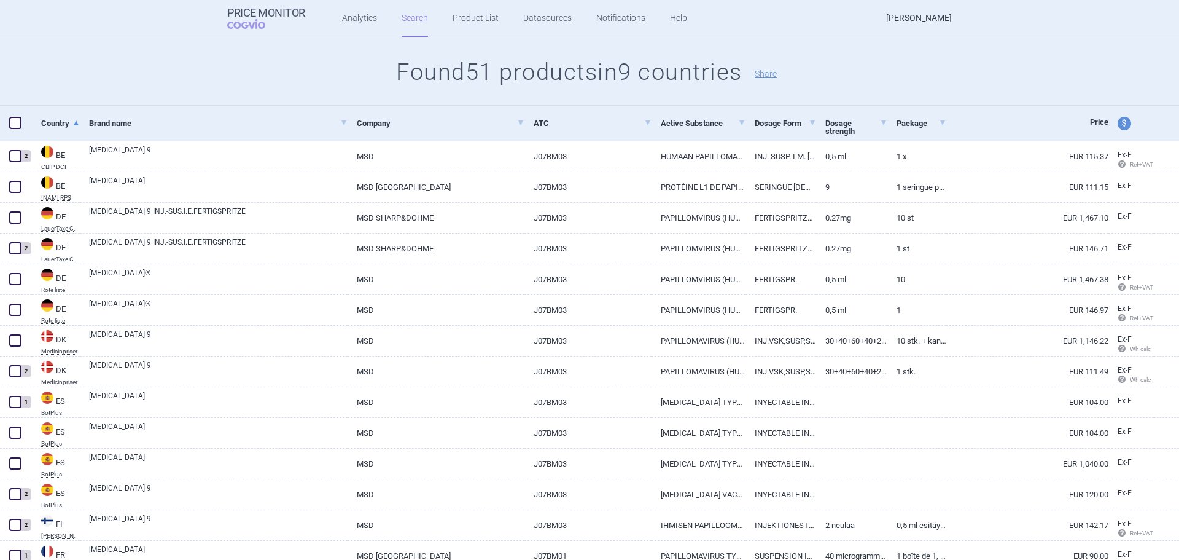
scroll to position [184, 0]
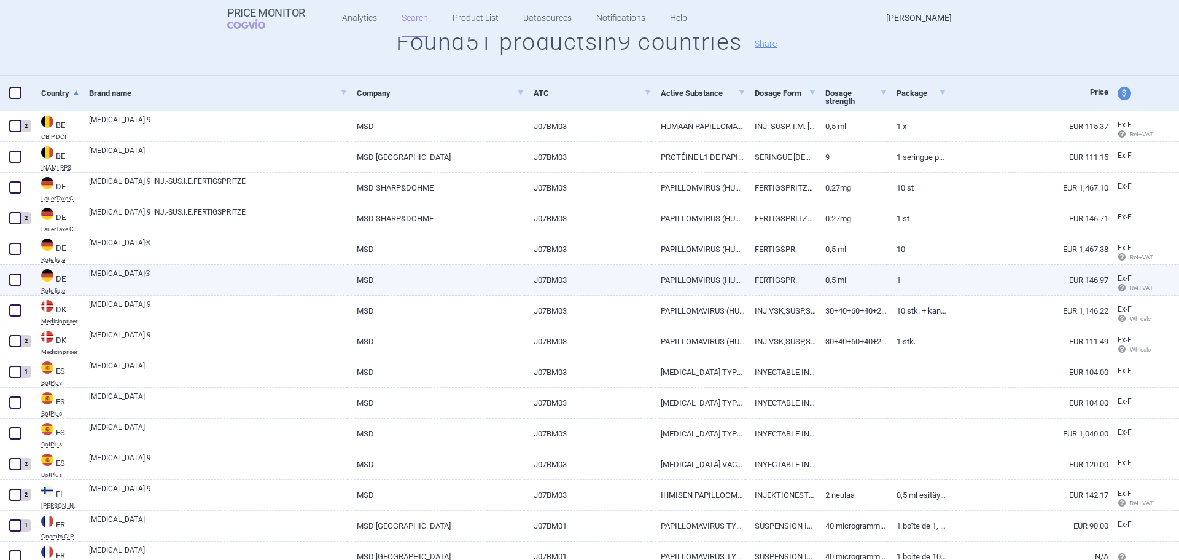
click at [16, 278] on span at bounding box center [15, 279] width 12 height 12
checkbox input "true"
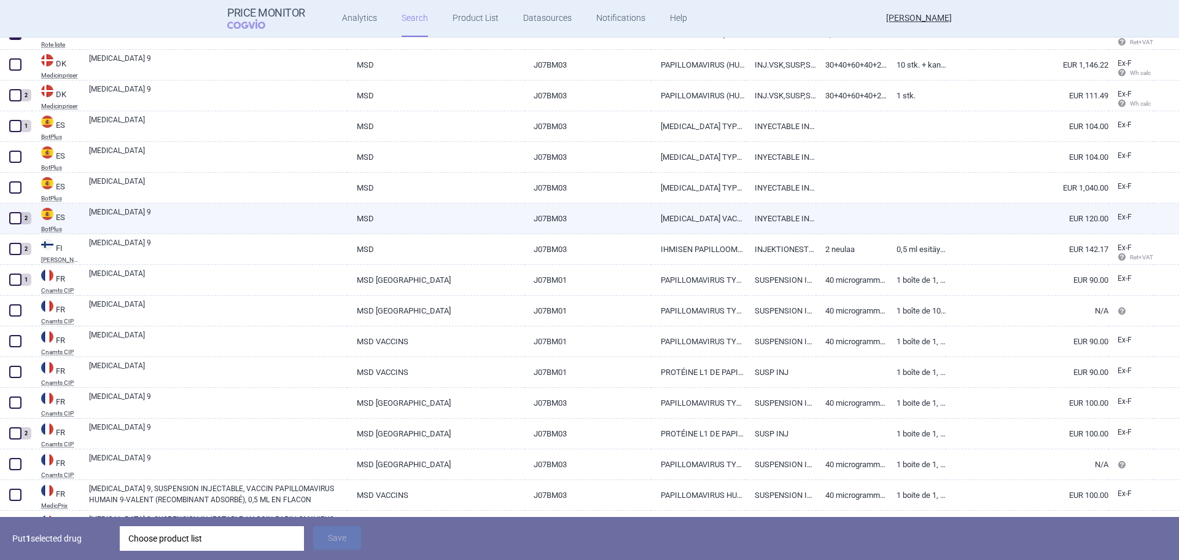
scroll to position [491, 0]
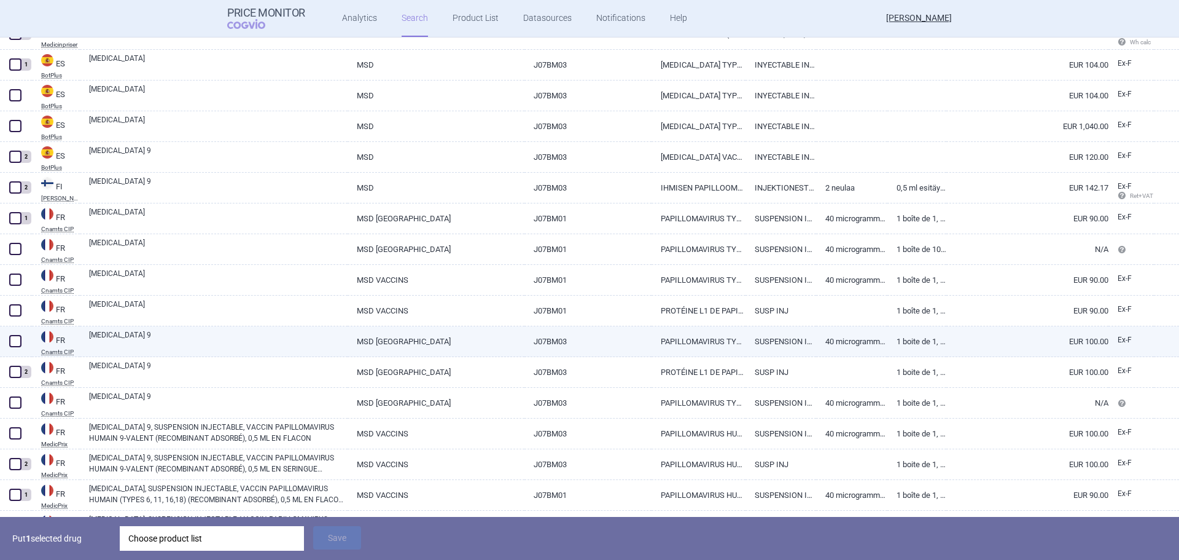
click at [14, 342] on span at bounding box center [15, 341] width 12 height 12
checkbox input "true"
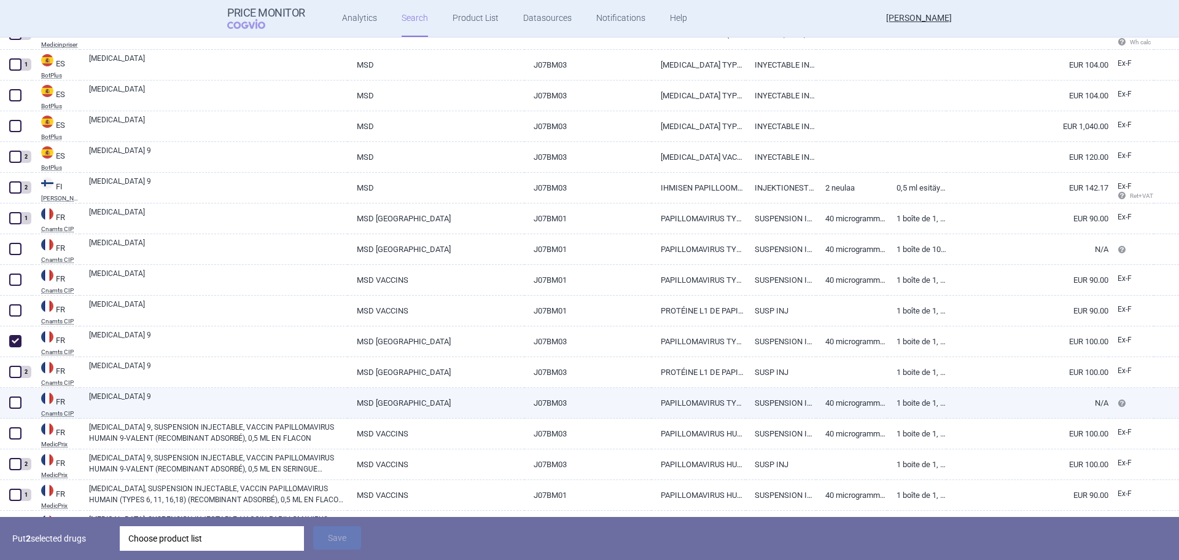
click at [17, 405] on span at bounding box center [15, 402] width 12 height 12
checkbox input "true"
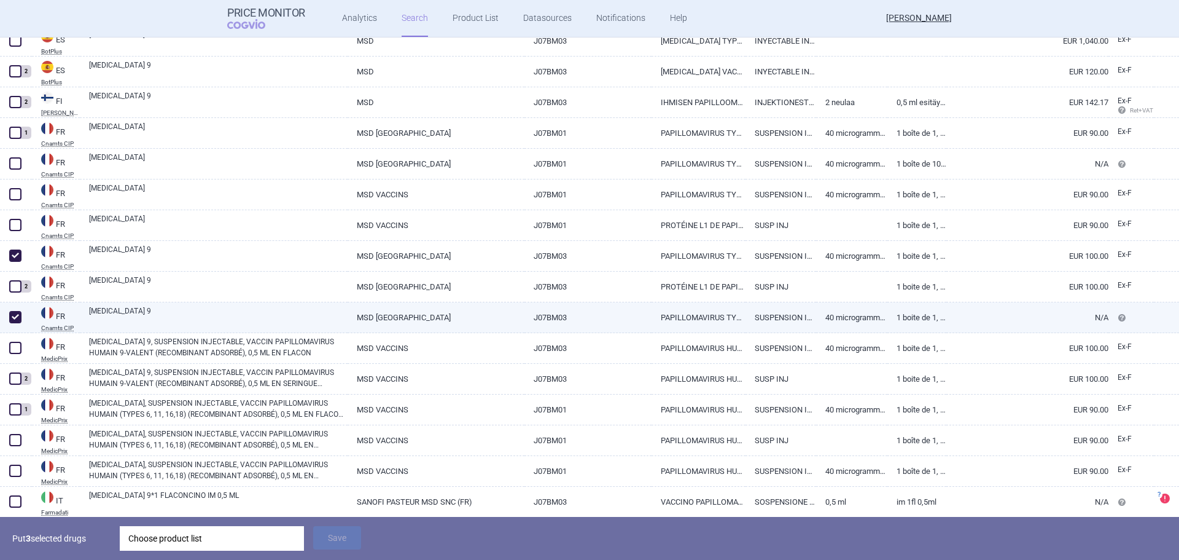
scroll to position [614, 0]
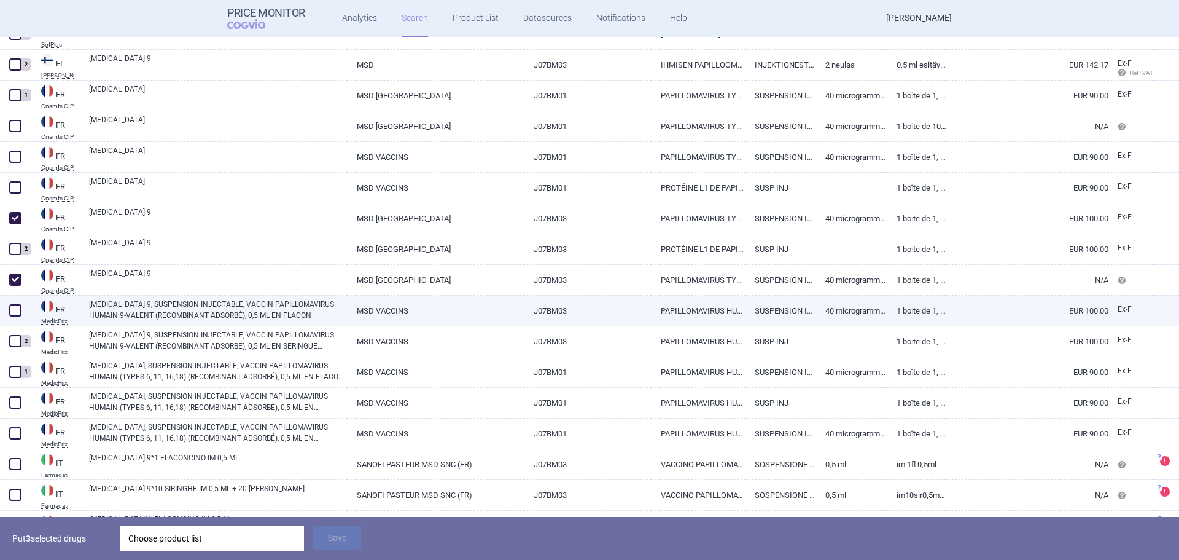
click at [22, 311] on span at bounding box center [15, 310] width 18 height 18
checkbox input "true"
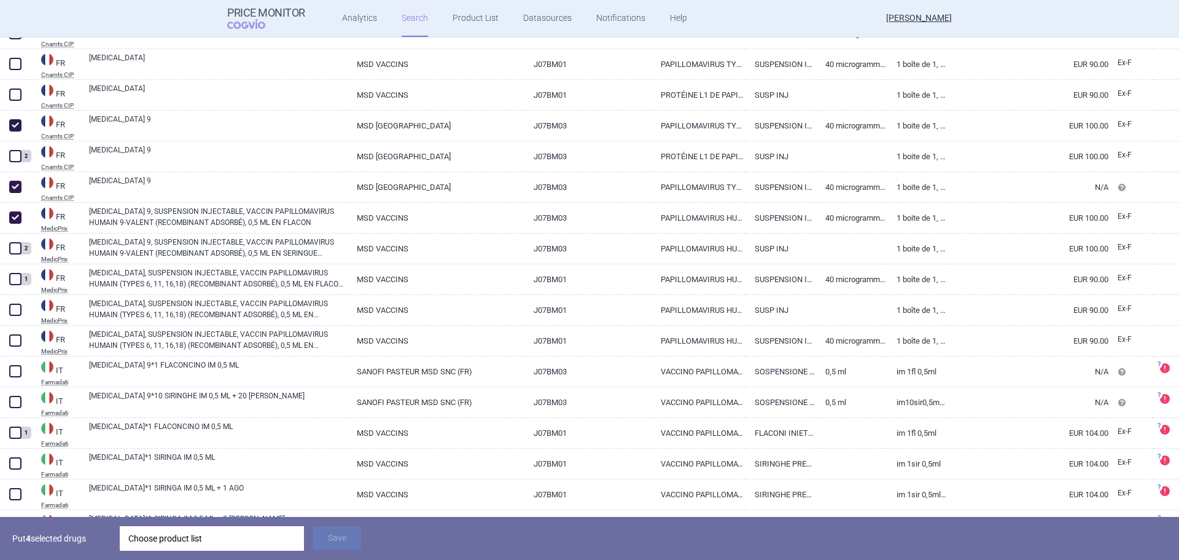
scroll to position [737, 0]
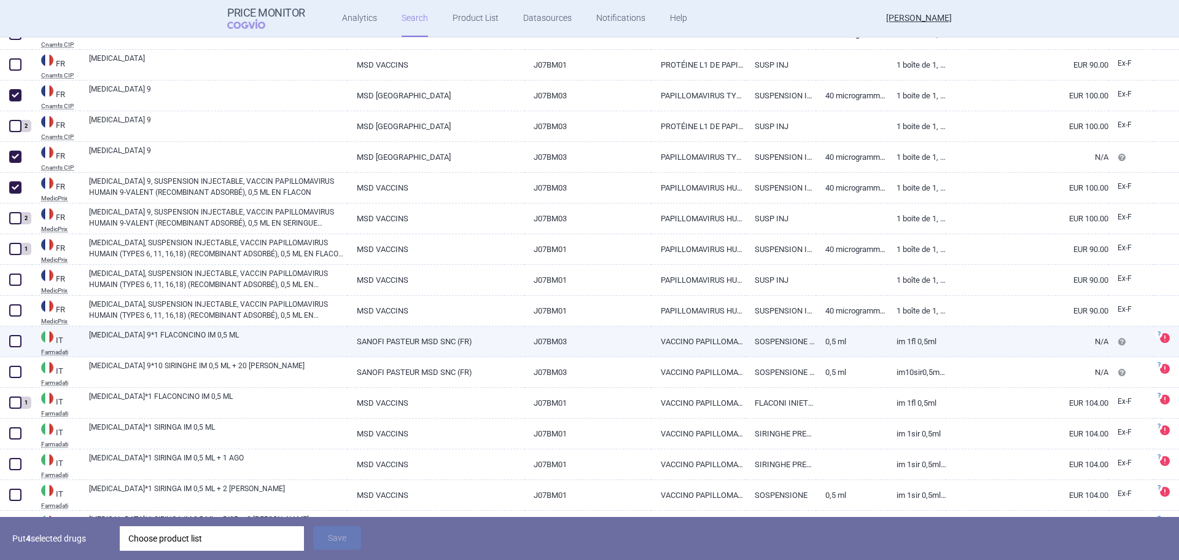
click at [16, 343] on span at bounding box center [15, 341] width 12 height 12
checkbox input "true"
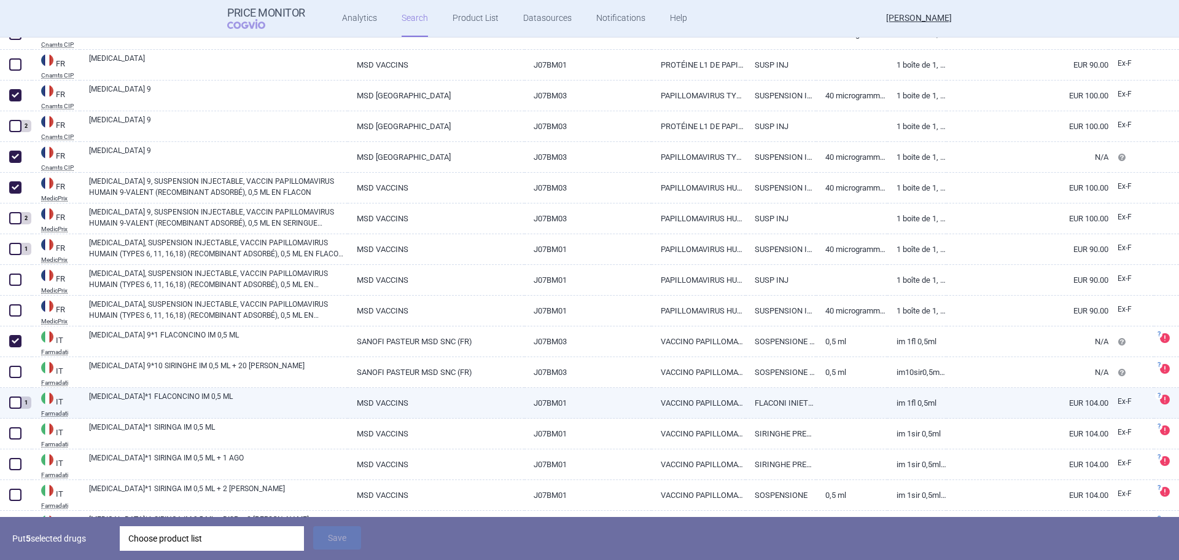
click at [17, 399] on span at bounding box center [15, 402] width 12 height 12
checkbox input "true"
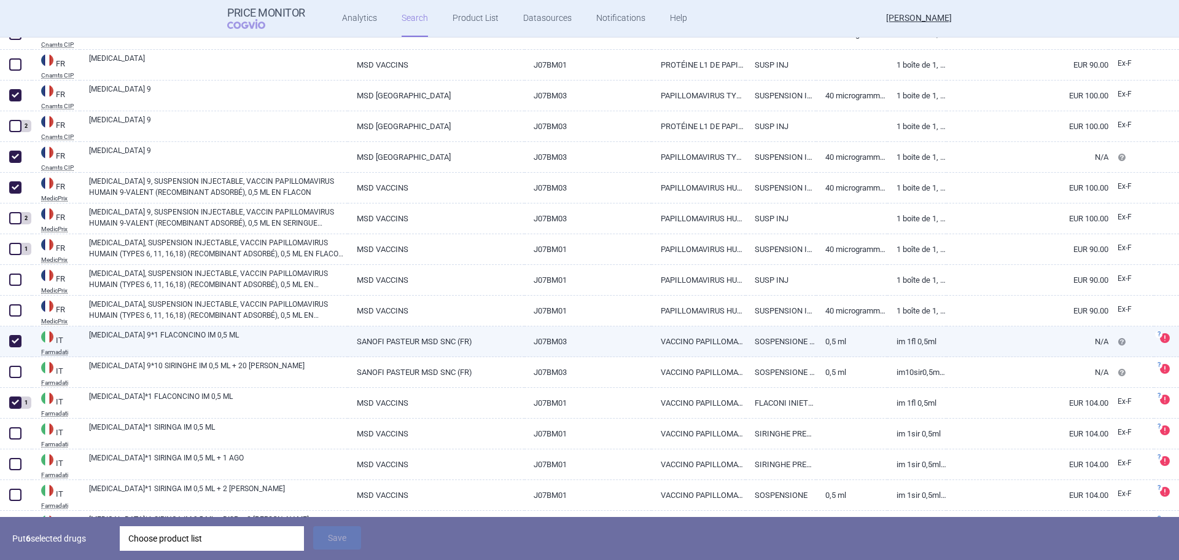
click at [12, 342] on span at bounding box center [15, 341] width 12 height 12
click at [10, 345] on span at bounding box center [15, 341] width 12 height 12
checkbox input "true"
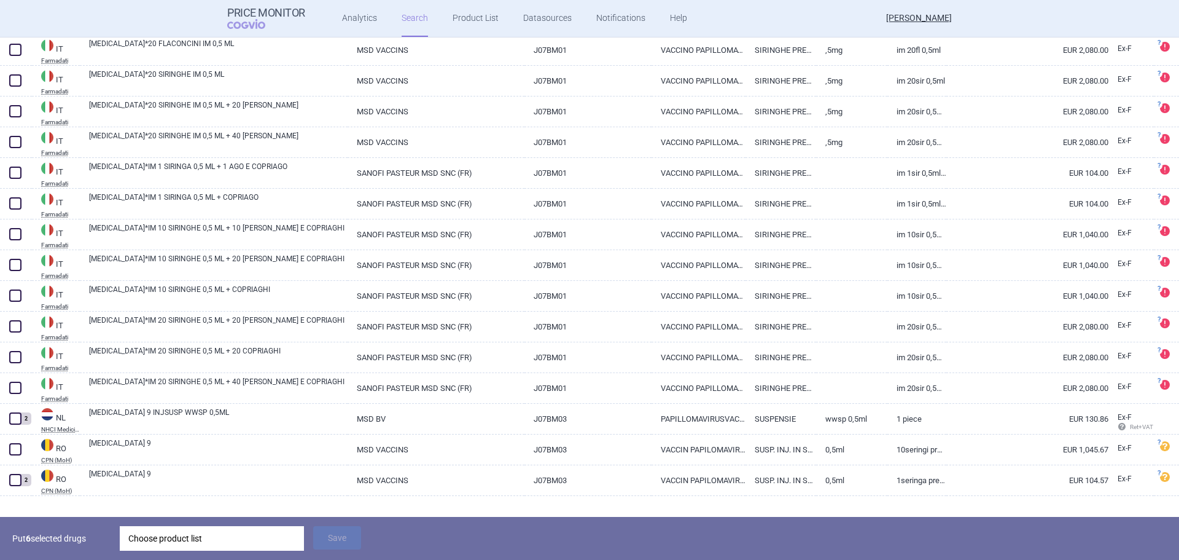
scroll to position [1376, 0]
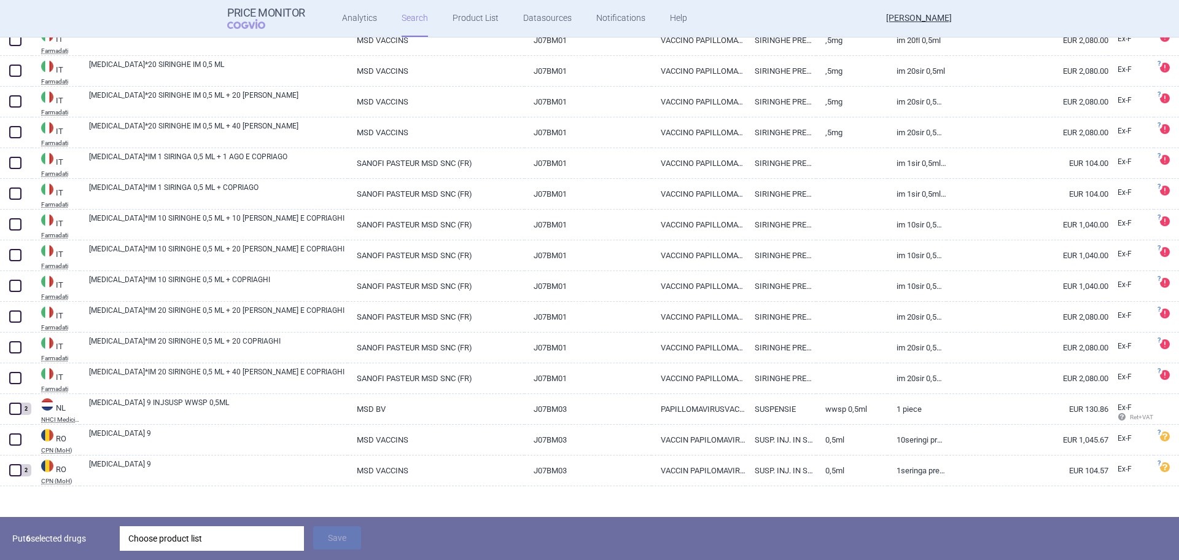
click at [204, 537] on div "Choose product list" at bounding box center [211, 538] width 167 height 25
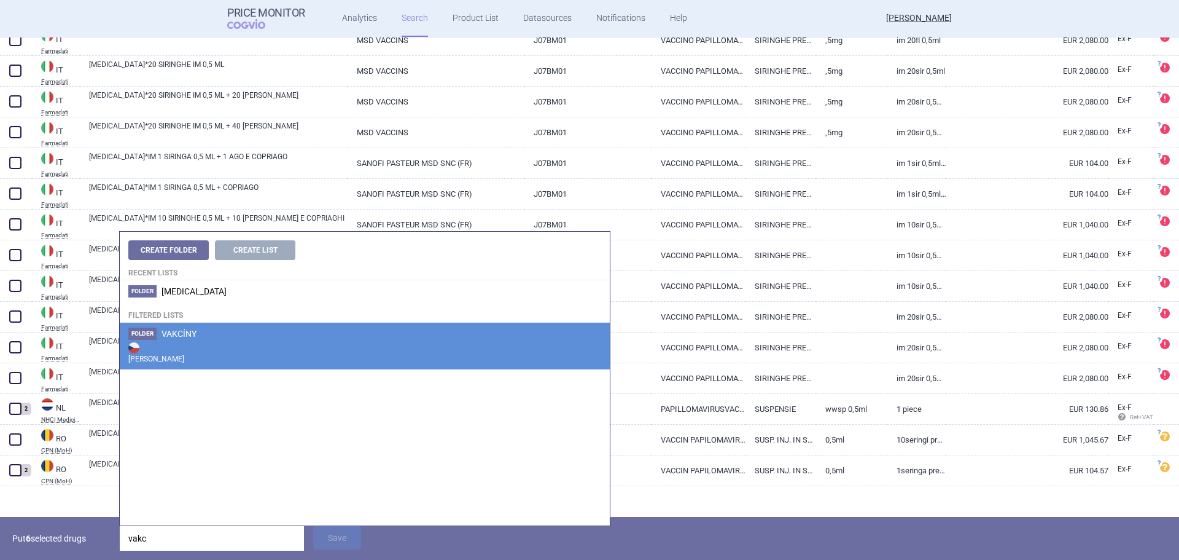
type input "vakc"
click at [203, 358] on strong "[PERSON_NAME]" at bounding box center [364, 352] width 473 height 25
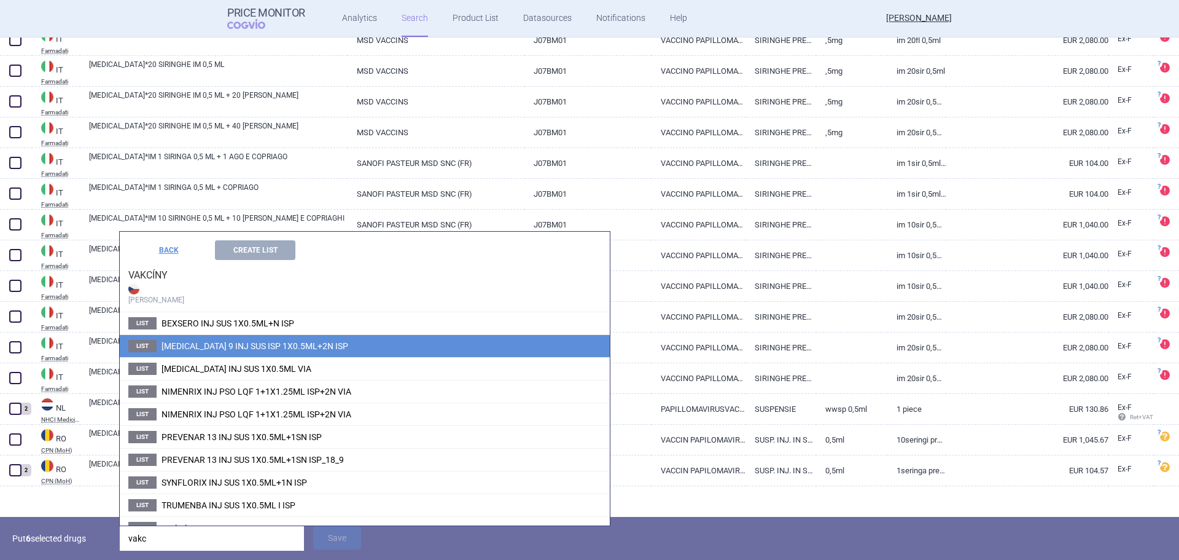
click at [239, 352] on li "List GARDASIL 9 INJ SUS ISP 1X0.5ML+2N ISP" at bounding box center [365, 345] width 490 height 23
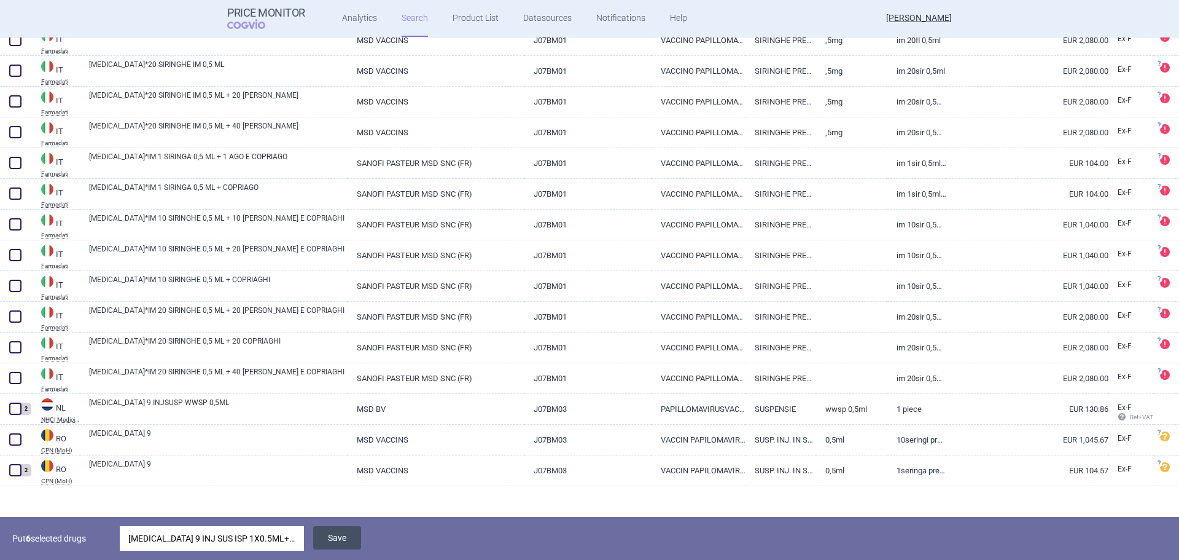
click at [346, 540] on button "Save" at bounding box center [337, 537] width 48 height 23
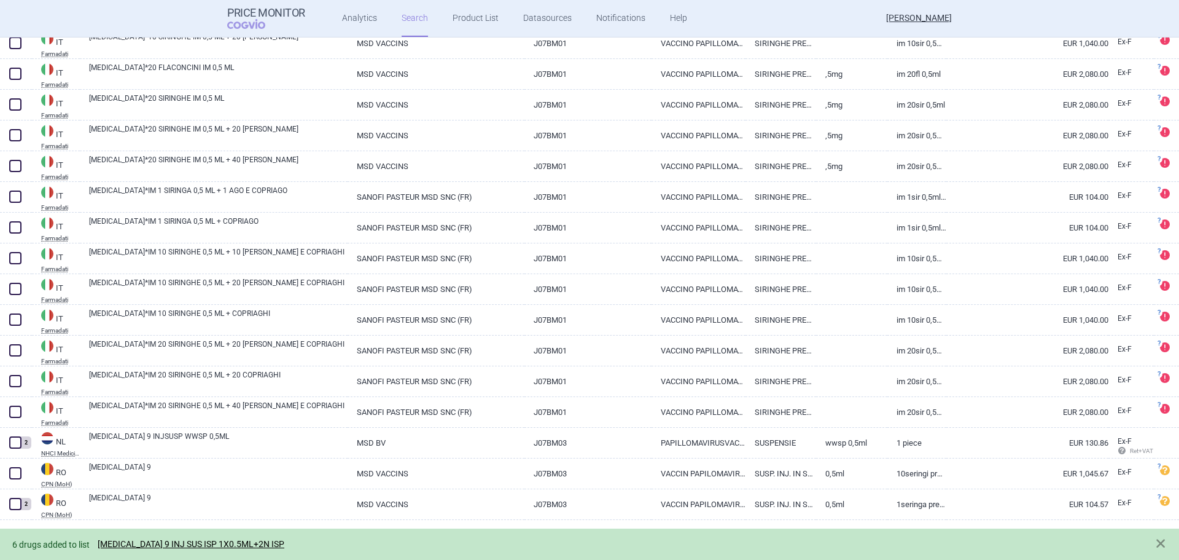
scroll to position [779, 0]
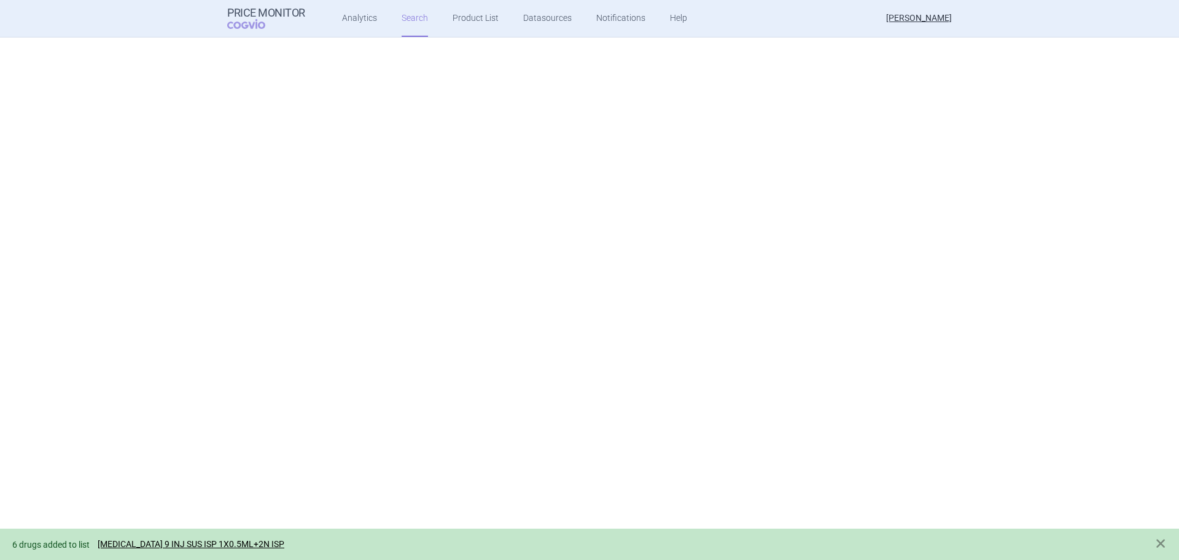
select select "mah"
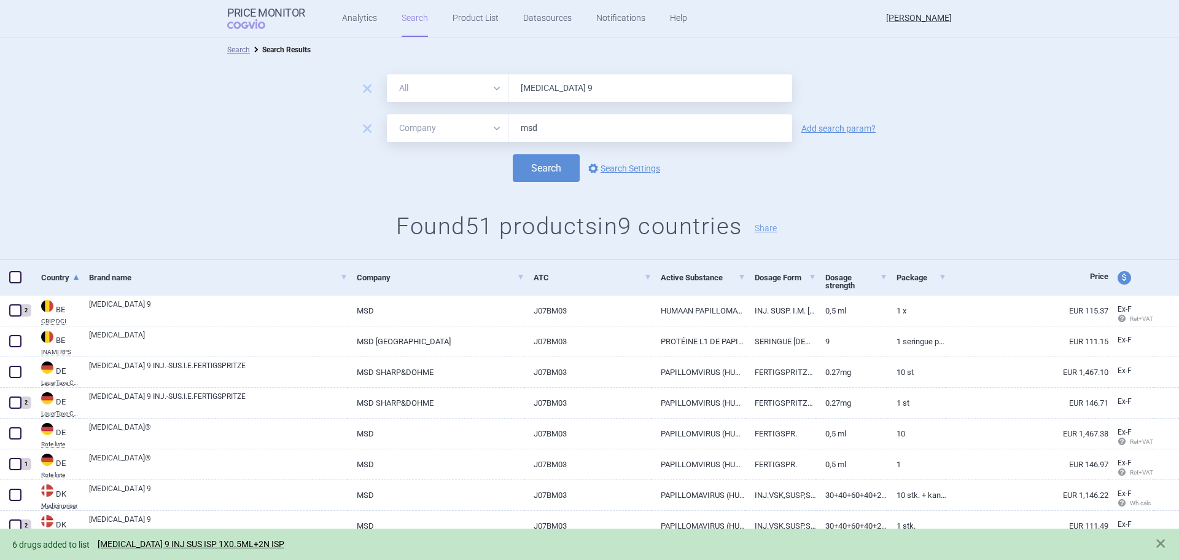
drag, startPoint x: 551, startPoint y: 139, endPoint x: 438, endPoint y: 155, distance: 114.2
click at [438, 155] on form "remove All Brand Name ATC Company Active Substance Country Newer than gardasil …" at bounding box center [589, 127] width 1179 height 107
type input "merck"
click at [521, 161] on button "Search" at bounding box center [546, 168] width 67 height 28
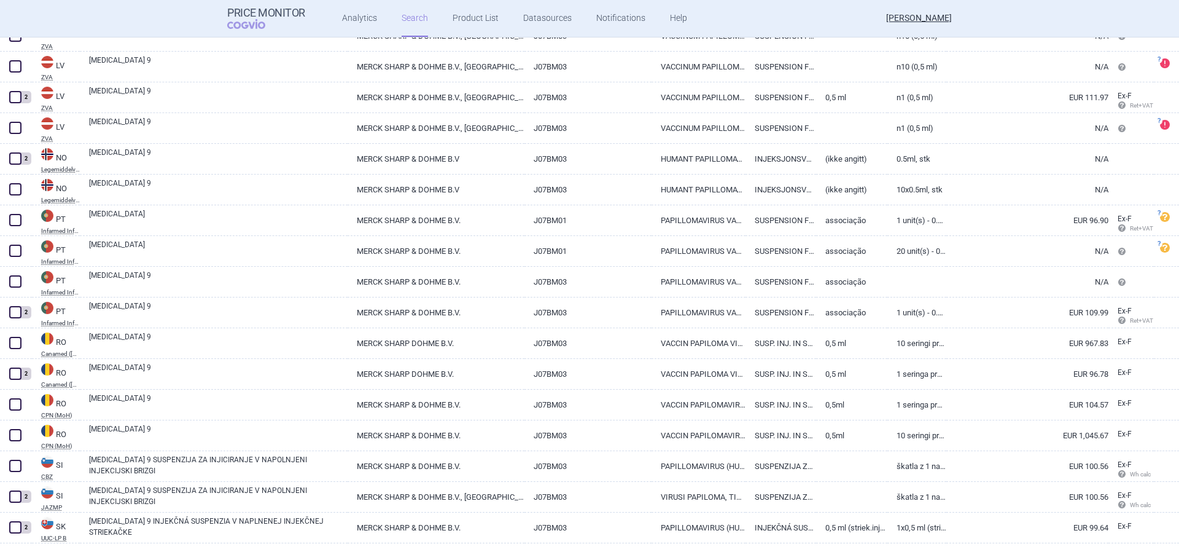
scroll to position [1772, 0]
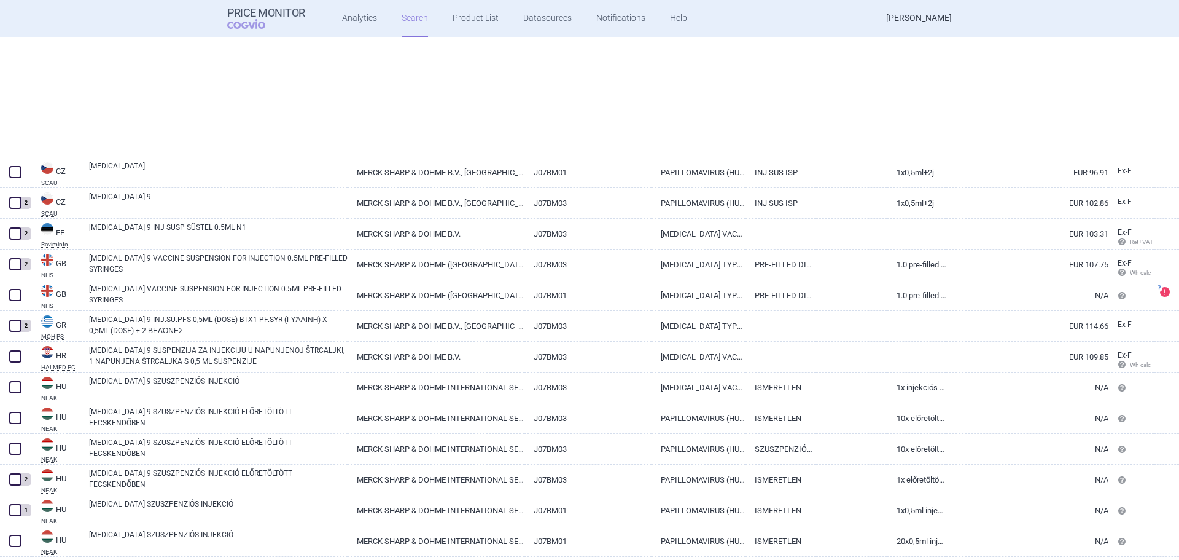
select select "mah"
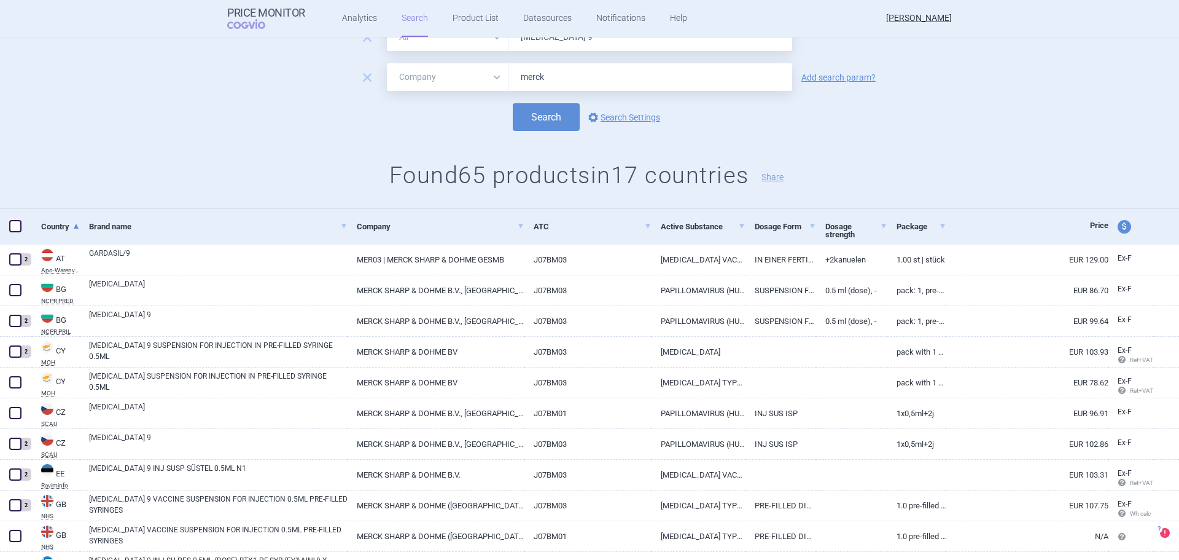
scroll to position [0, 0]
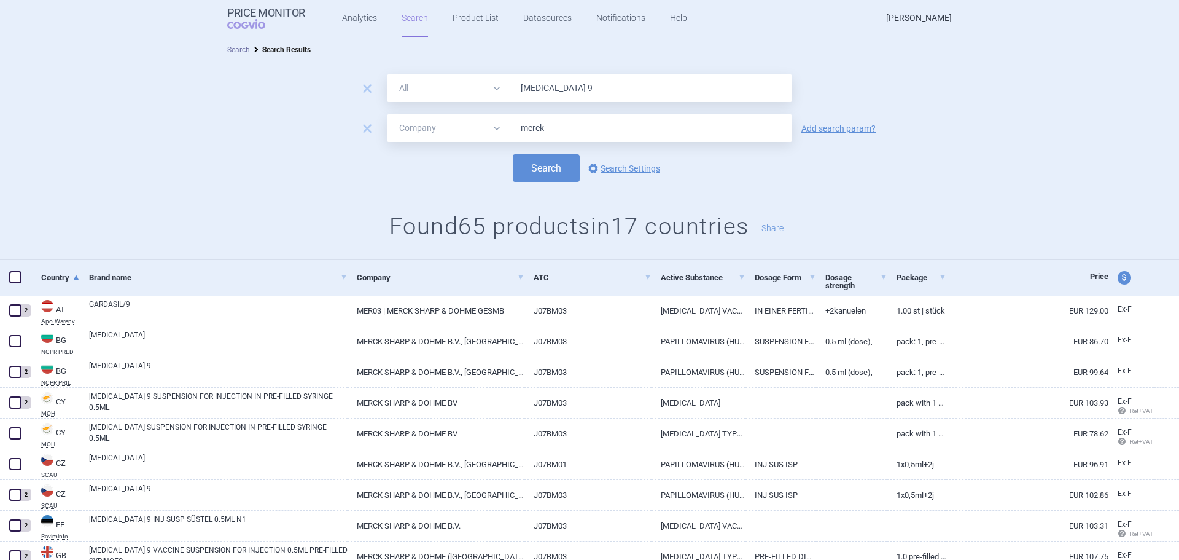
click at [460, 96] on select "All Brand Name ATC Company Active Substance Country Newer than" at bounding box center [448, 88] width 122 height 28
click at [477, 91] on select "All Brand Name ATC Company Active Substance Country Newer than" at bounding box center [448, 88] width 122 height 28
select select "atc"
click at [387, 74] on select "All Brand Name ATC Company Active Substance Country Newer than" at bounding box center [448, 88] width 122 height 28
drag, startPoint x: 565, startPoint y: 92, endPoint x: 427, endPoint y: 98, distance: 137.7
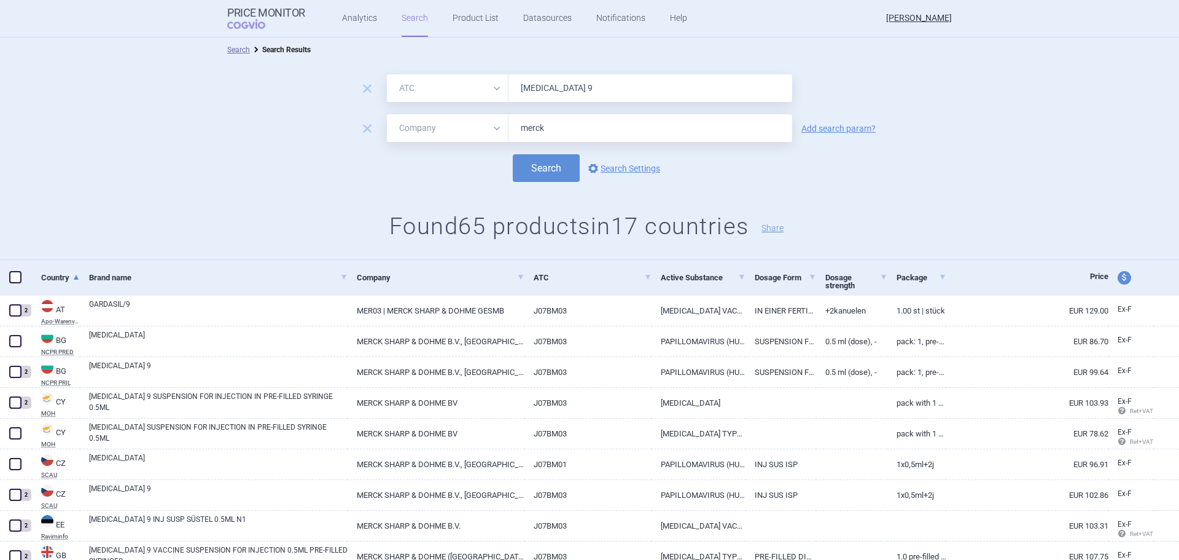
click at [427, 98] on div "All Brand Name ATC Company Active Substance Country Newer than gardasil 9" at bounding box center [589, 88] width 405 height 28
type input "j07bm03"
click at [544, 167] on button "Search" at bounding box center [546, 168] width 67 height 28
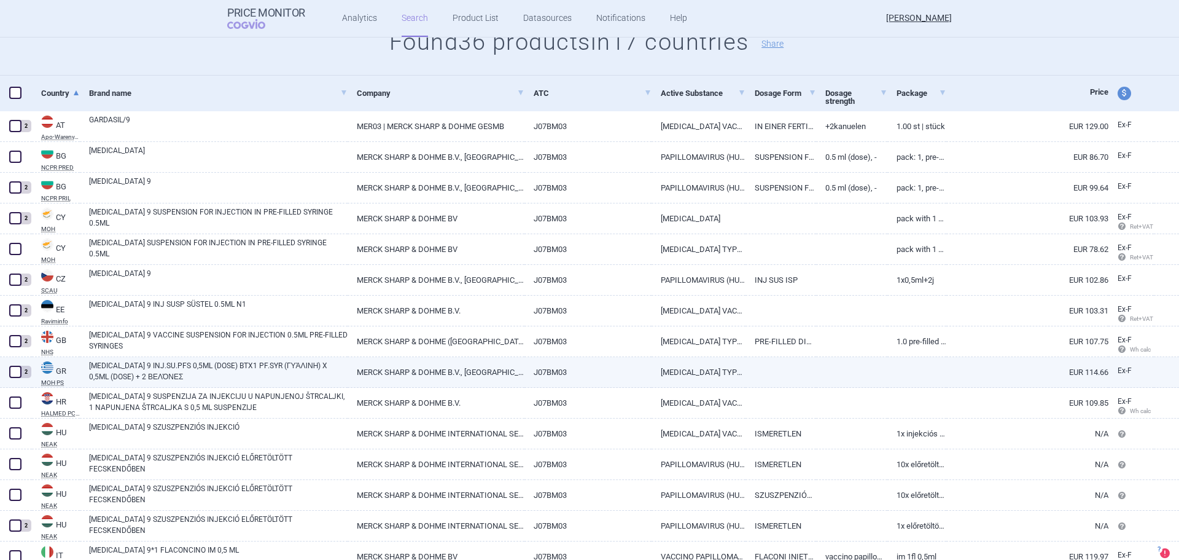
scroll to position [246, 0]
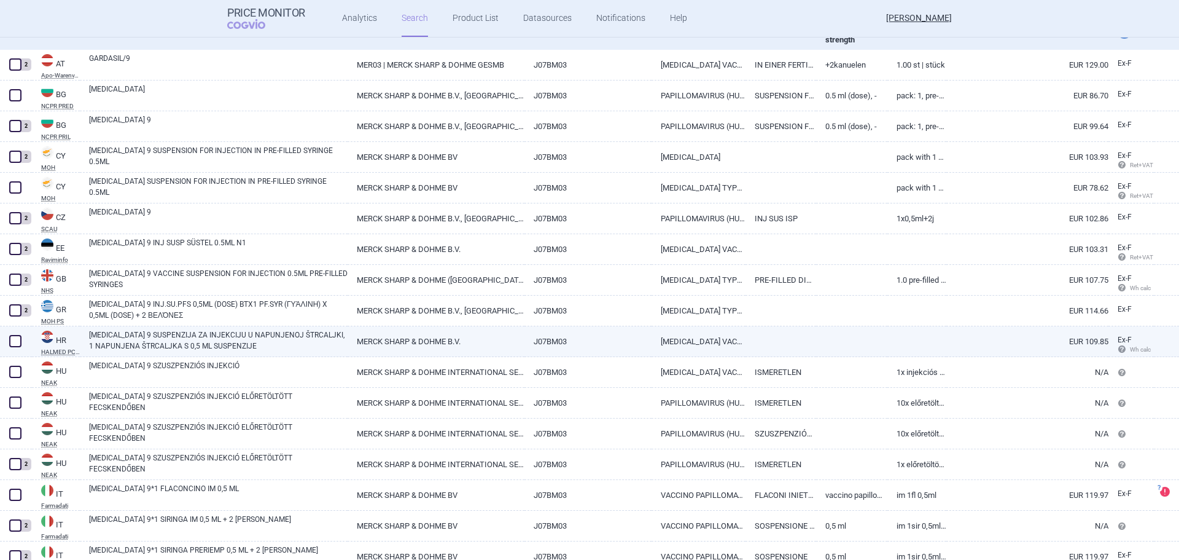
click at [13, 345] on span at bounding box center [15, 341] width 12 height 12
checkbox input "true"
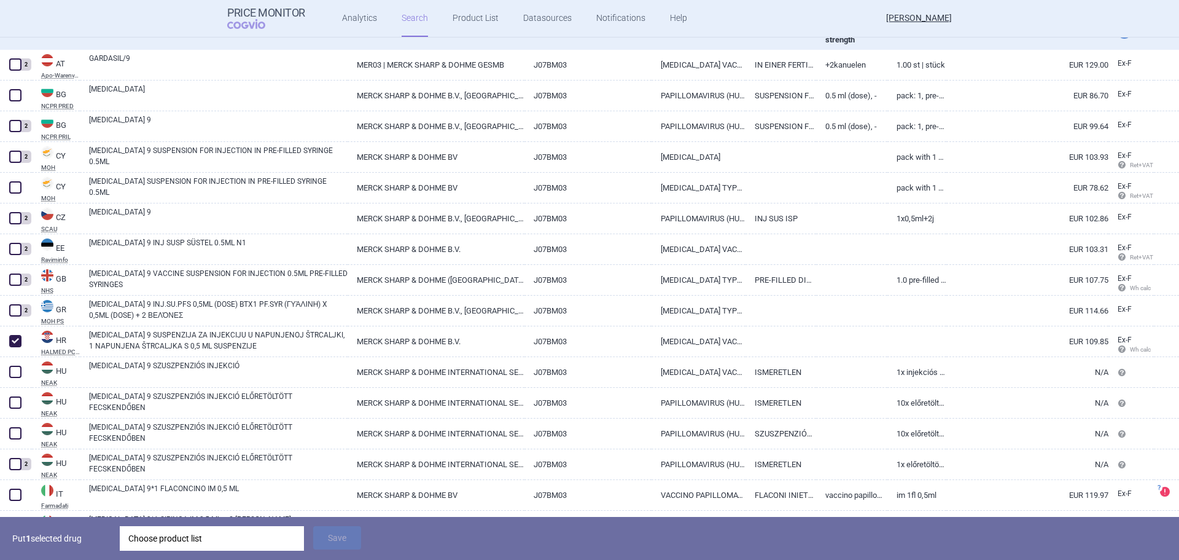
click at [185, 533] on div "Choose product list" at bounding box center [211, 538] width 167 height 25
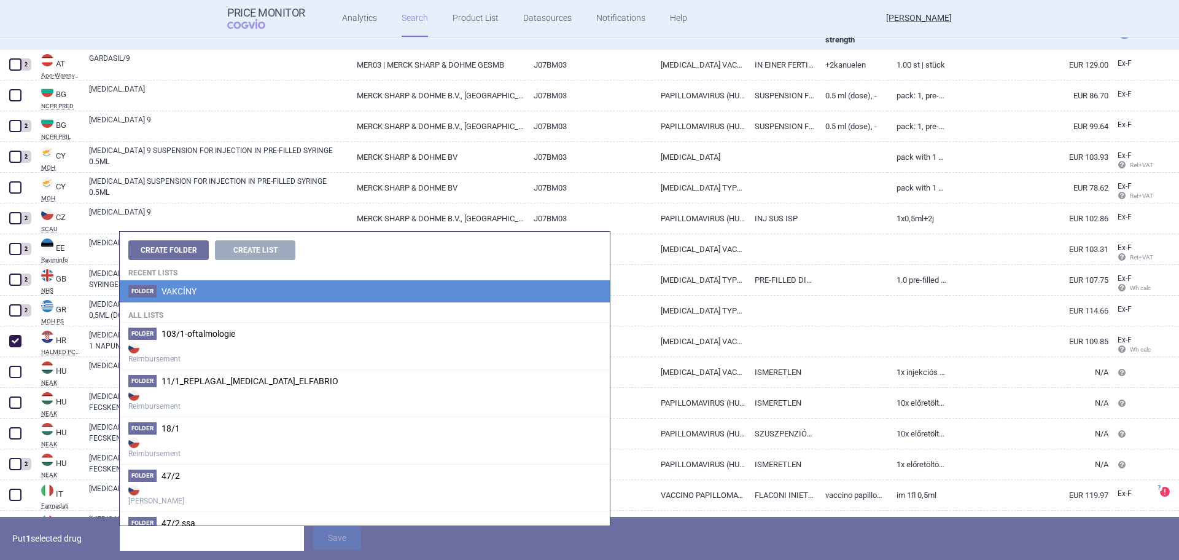
click at [211, 289] on li "Folder VAKCÍNY" at bounding box center [365, 291] width 490 height 22
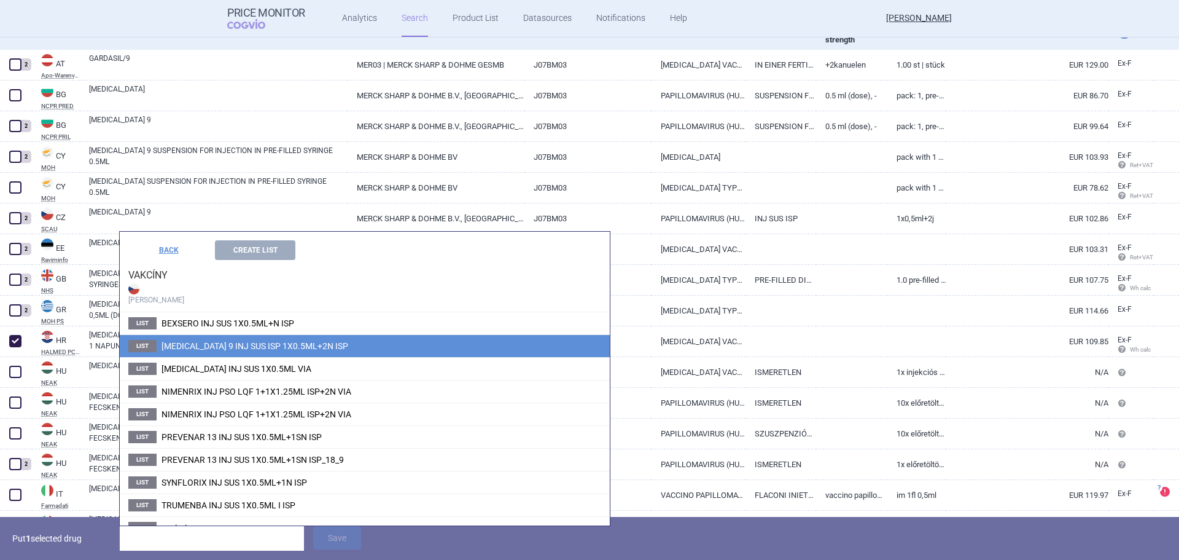
click at [236, 348] on span "GARDASIL 9 INJ SUS ISP 1X0.5ML+2N ISP" at bounding box center [255, 346] width 187 height 10
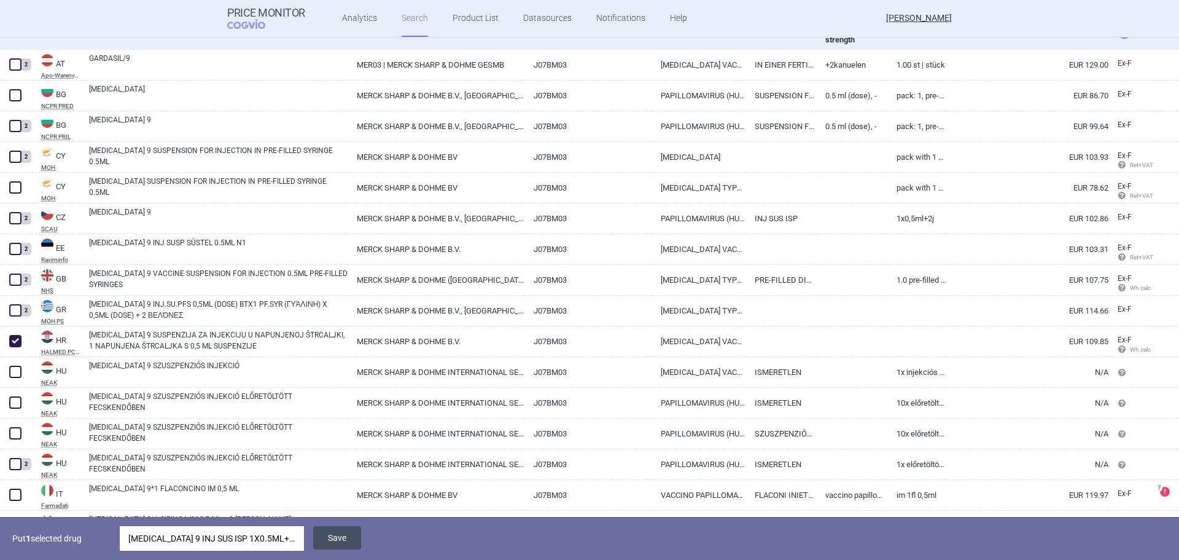
click at [342, 536] on button "Save" at bounding box center [337, 537] width 48 height 23
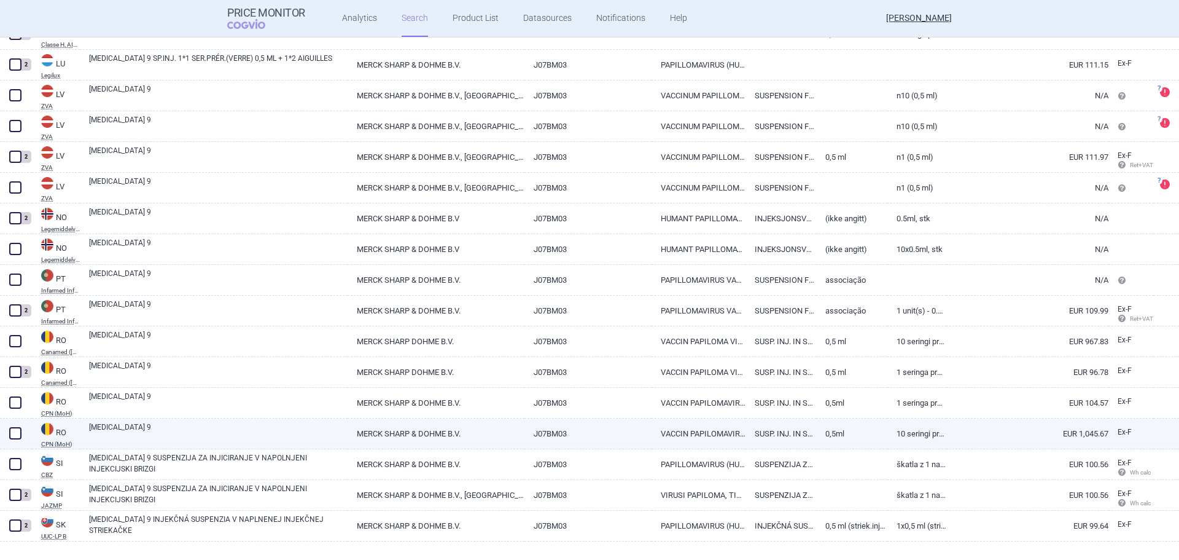
scroll to position [881, 0]
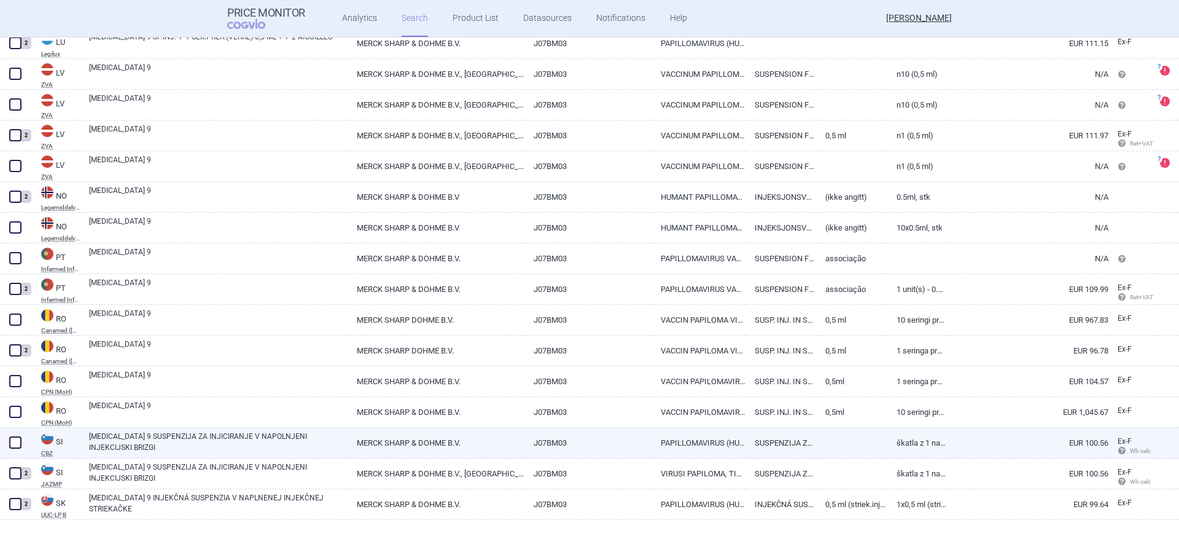
click at [17, 448] on span at bounding box center [15, 442] width 18 height 18
checkbox input "true"
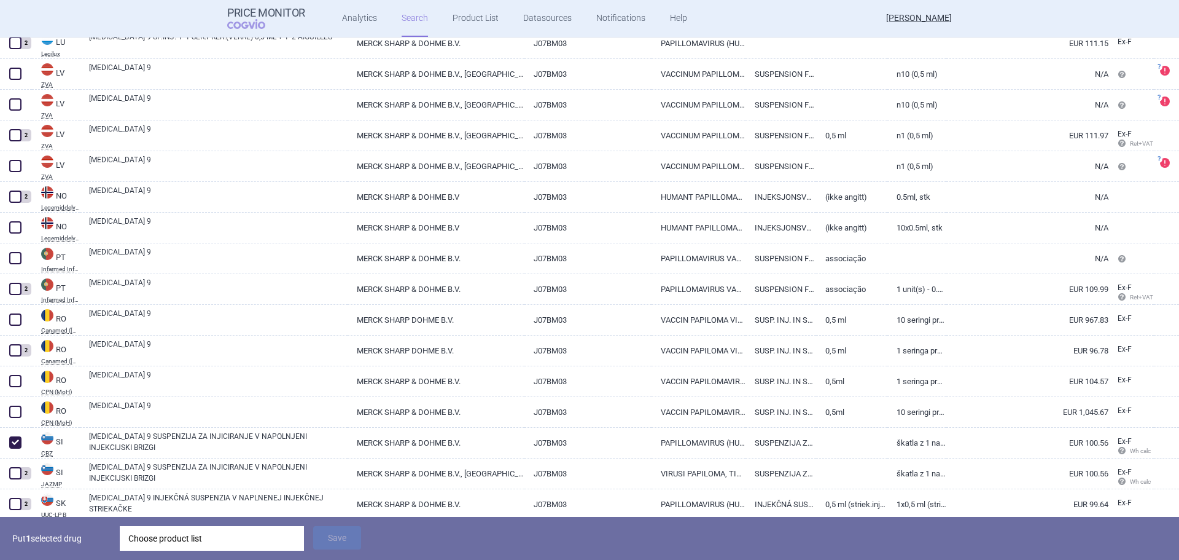
click at [156, 537] on div "Choose product list" at bounding box center [211, 538] width 167 height 25
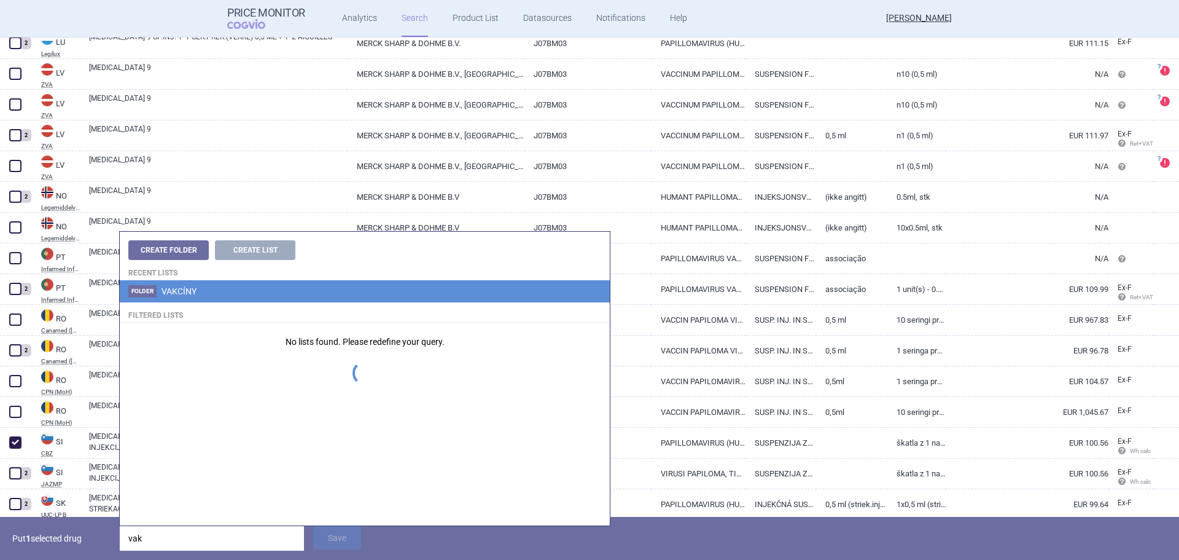
type input "vak"
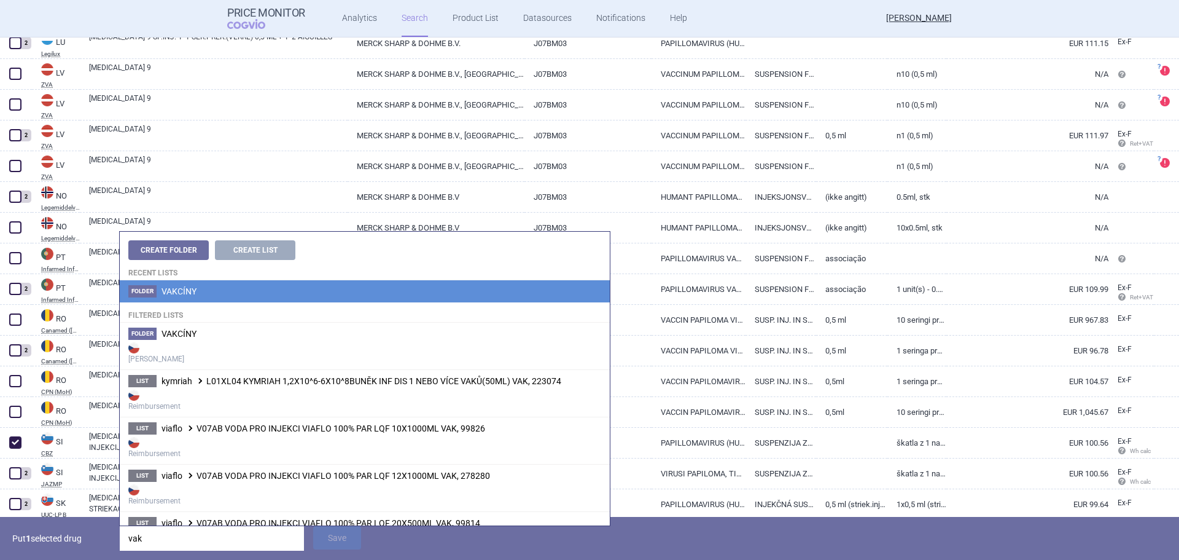
click at [201, 287] on li "Folder VAKCÍNY" at bounding box center [365, 291] width 490 height 22
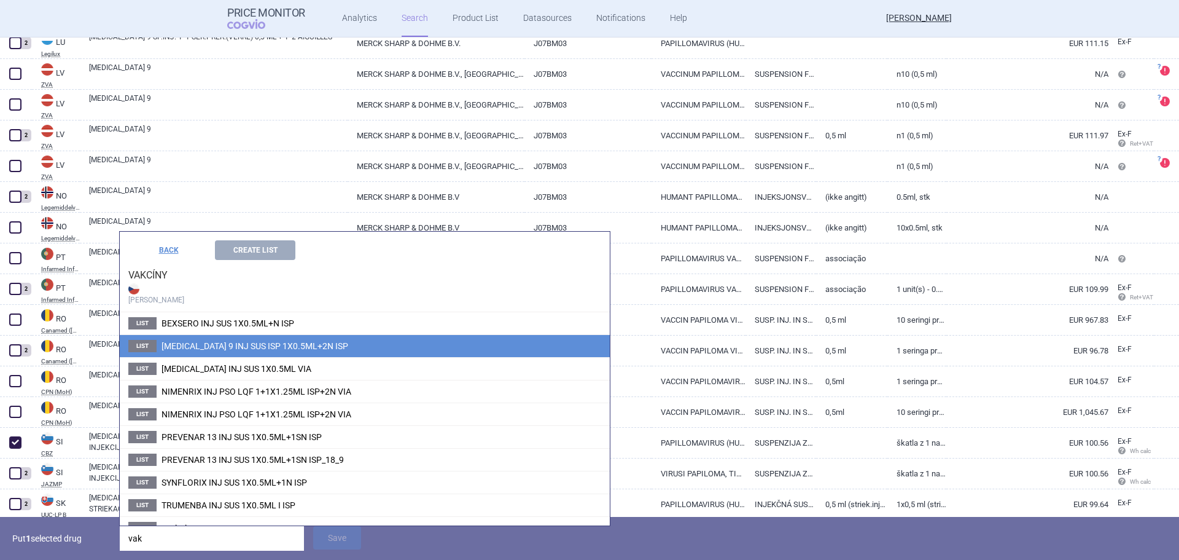
click at [215, 345] on span "GARDASIL 9 INJ SUS ISP 1X0.5ML+2N ISP" at bounding box center [255, 346] width 187 height 10
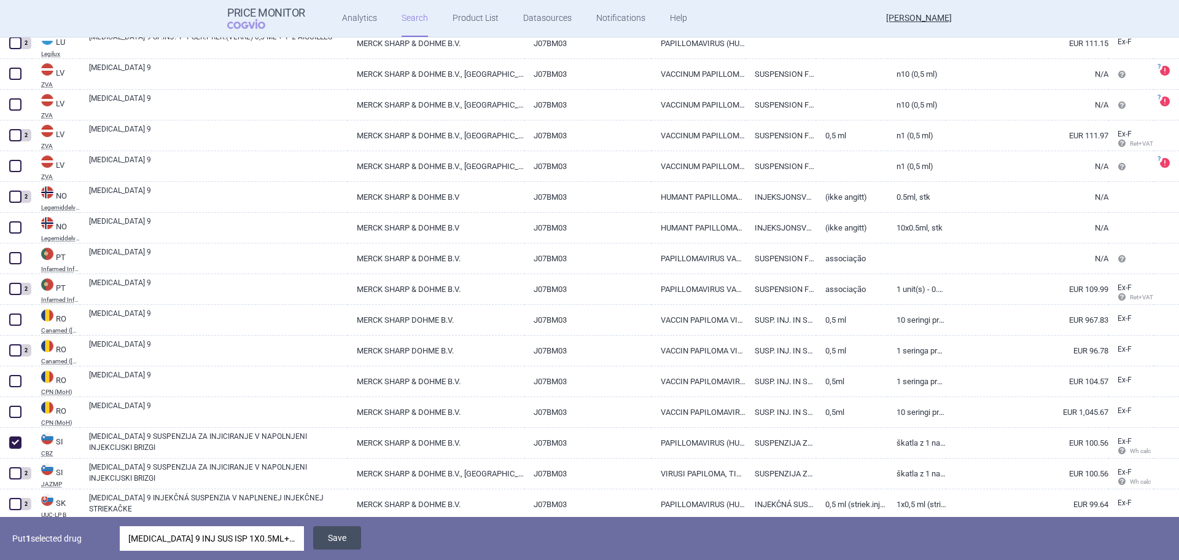
click at [341, 538] on button "Save" at bounding box center [337, 537] width 48 height 23
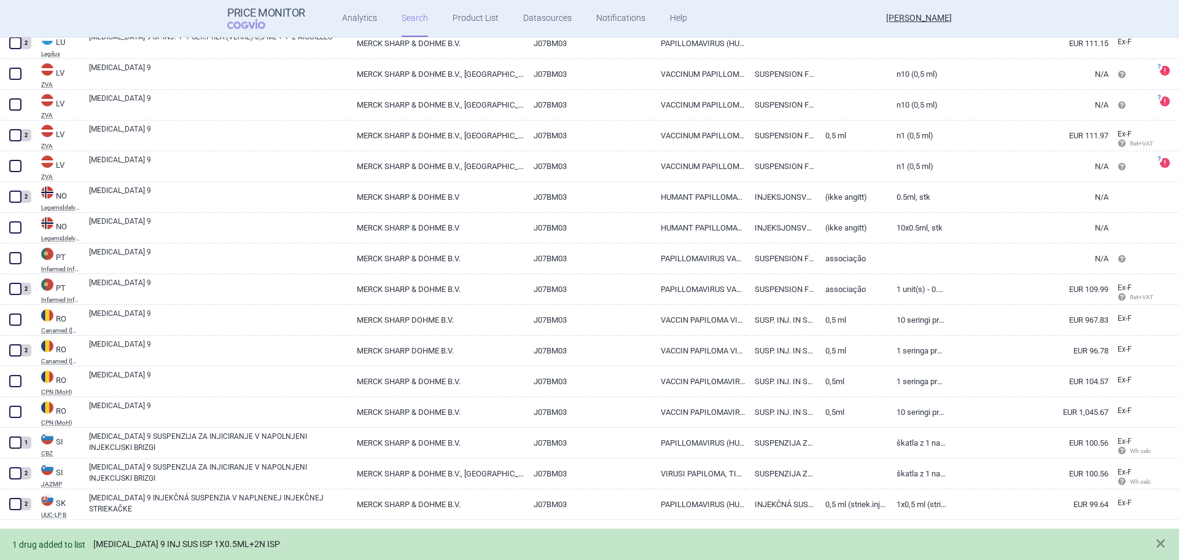
click at [230, 541] on link "GARDASIL 9 INJ SUS ISP 1X0.5ML+2N ISP" at bounding box center [186, 544] width 187 height 10
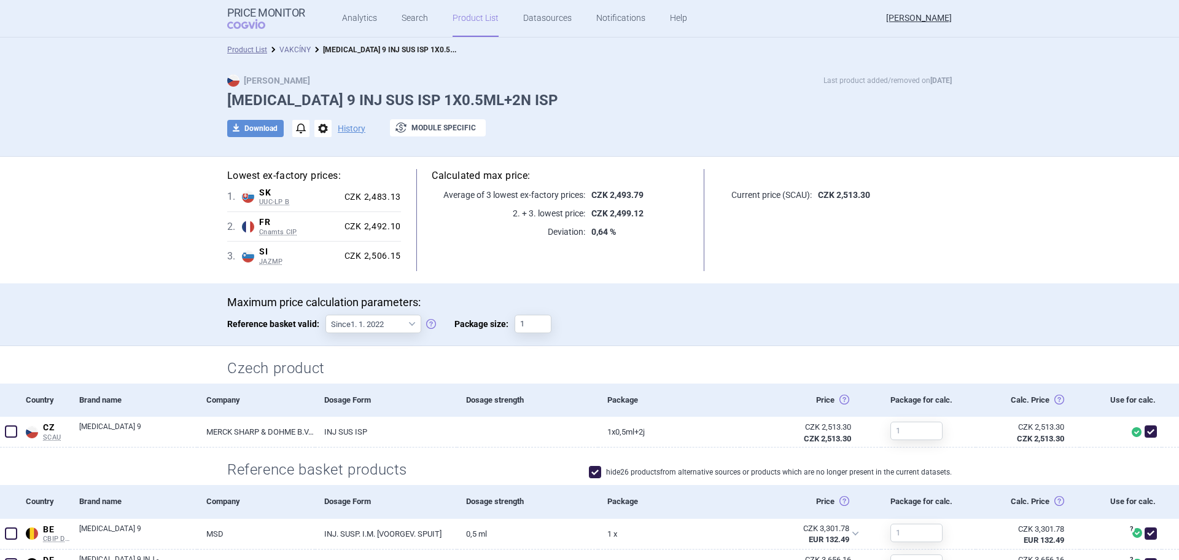
click at [288, 45] on link "VAKCÍNY" at bounding box center [294, 49] width 31 height 9
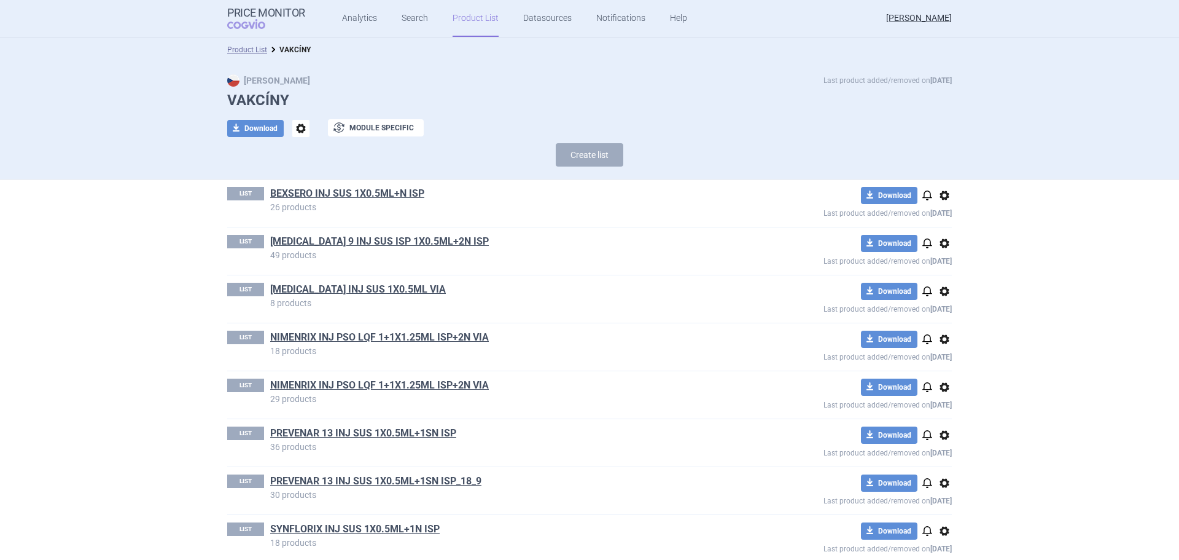
scroll to position [111, 0]
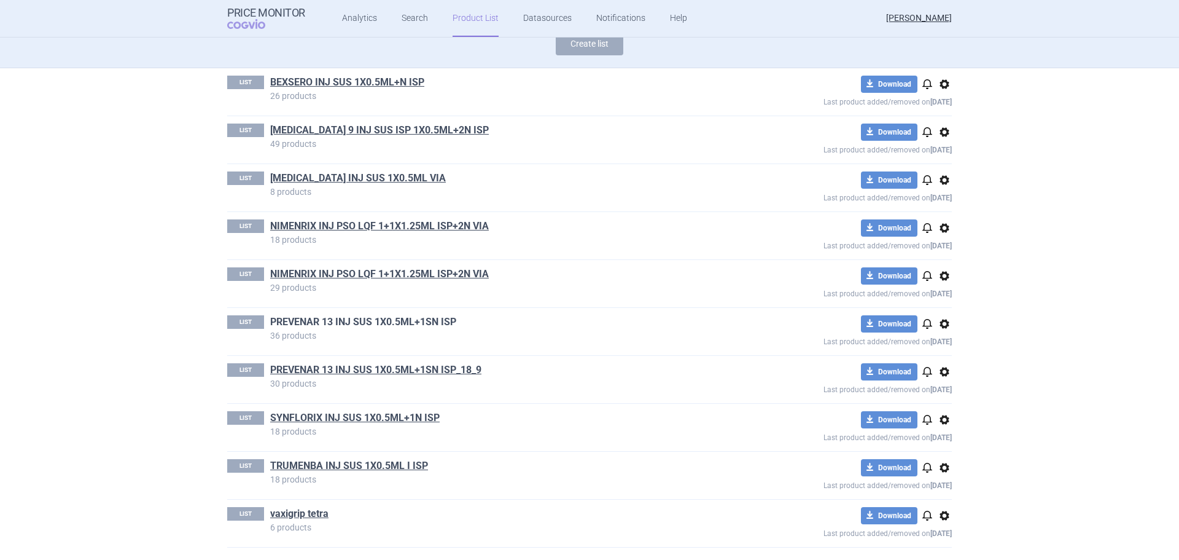
click at [422, 324] on link "PREVENAR 13 INJ SUS 1X0.5ML+1SN ISP" at bounding box center [363, 322] width 186 height 14
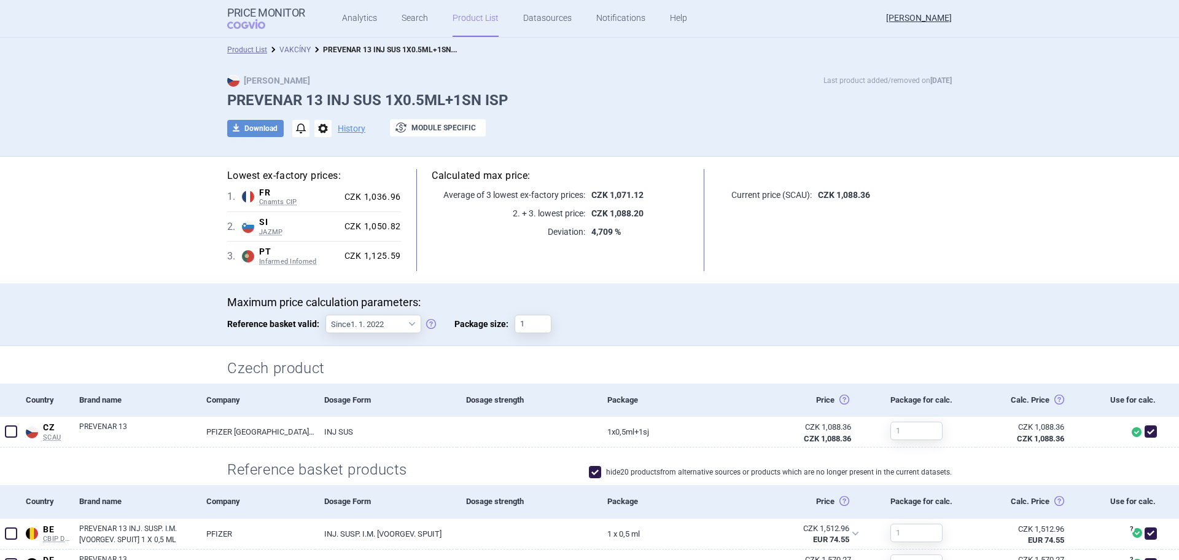
click at [303, 49] on link "VAKCÍNY" at bounding box center [294, 49] width 31 height 9
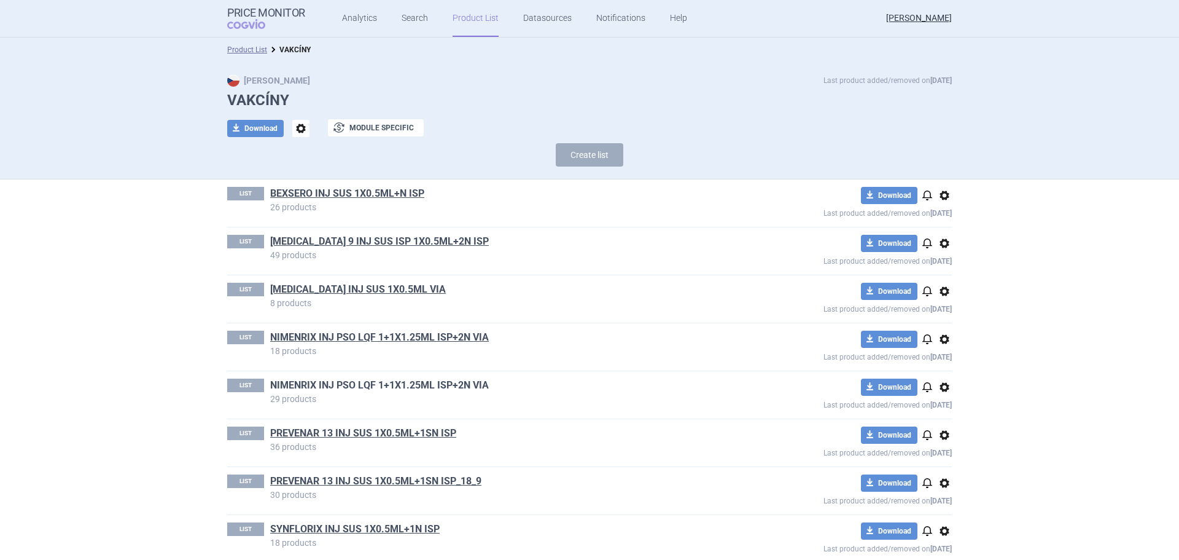
click at [394, 388] on link "NIMENRIX INJ PSO LQF 1+1X1.25ML ISP+2N VIA" at bounding box center [379, 385] width 219 height 14
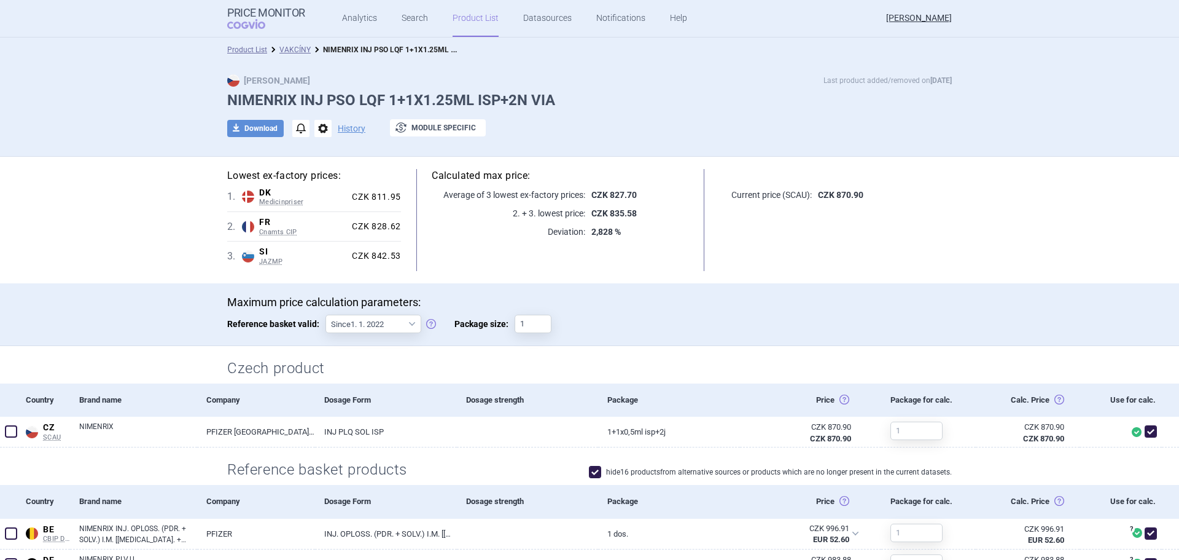
click at [291, 52] on link "VAKCÍNY" at bounding box center [294, 49] width 31 height 9
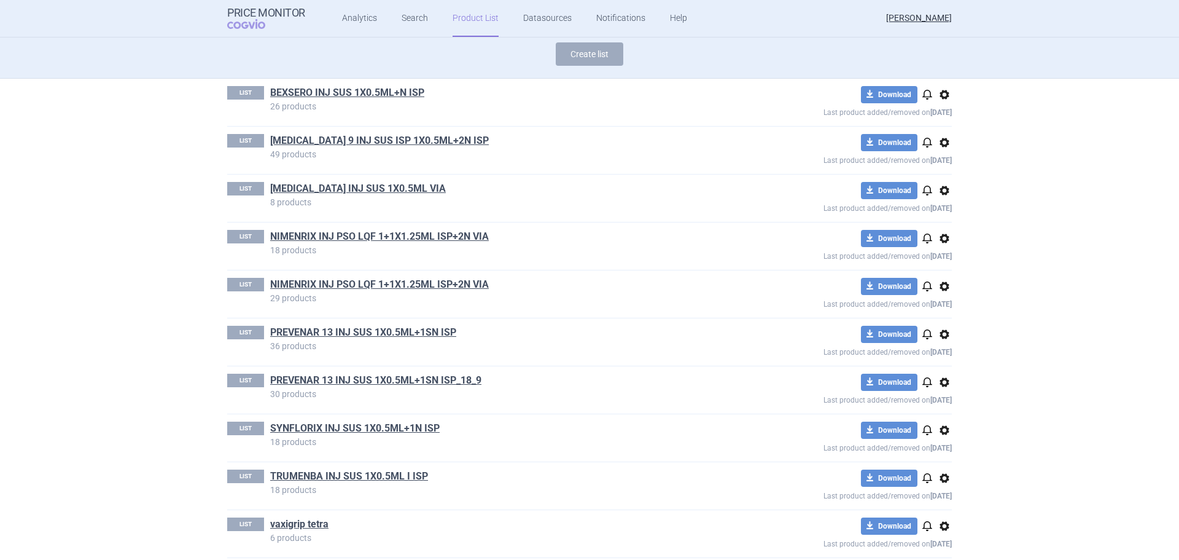
scroll to position [111, 0]
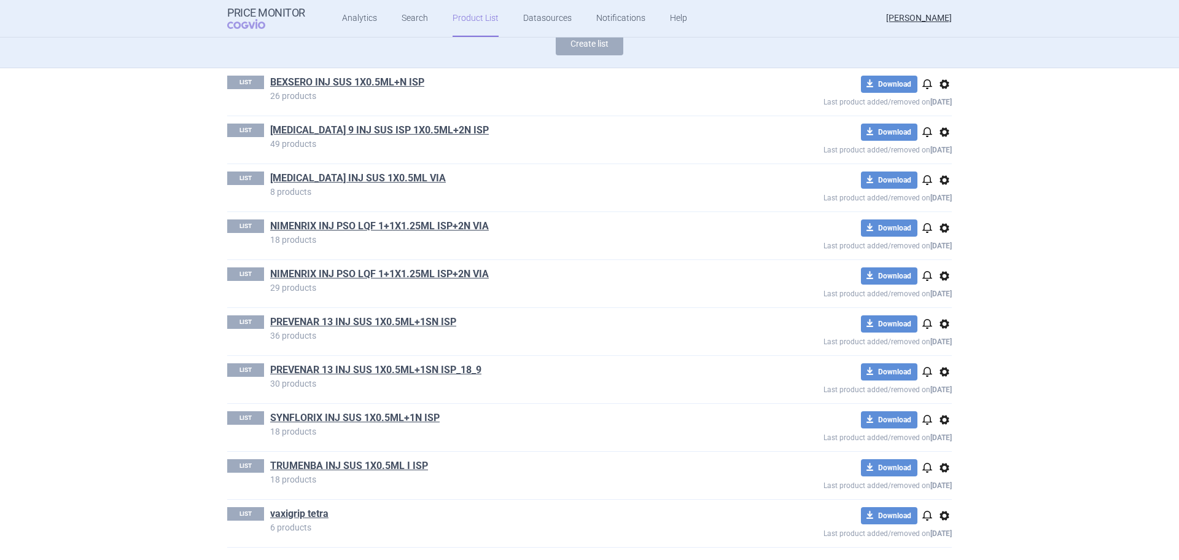
click at [854, 47] on div "Create list" at bounding box center [589, 46] width 725 height 29
click at [1074, 386] on section "Product List VAKCÍNY Max Price Last product added/removed on 2 Sept VAKCÍNY dow…" at bounding box center [589, 298] width 1179 height 522
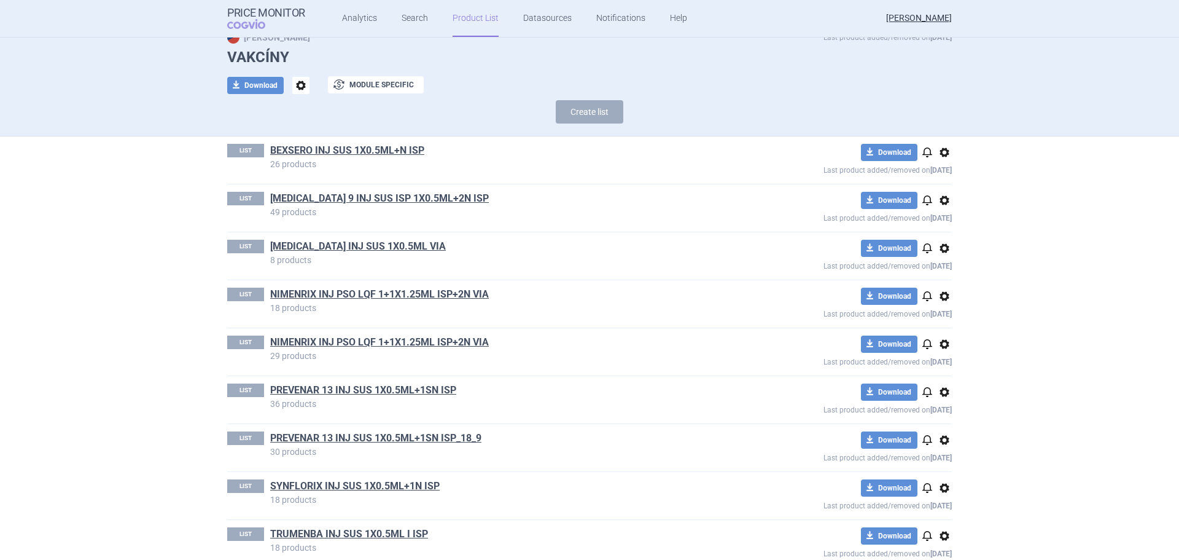
scroll to position [0, 0]
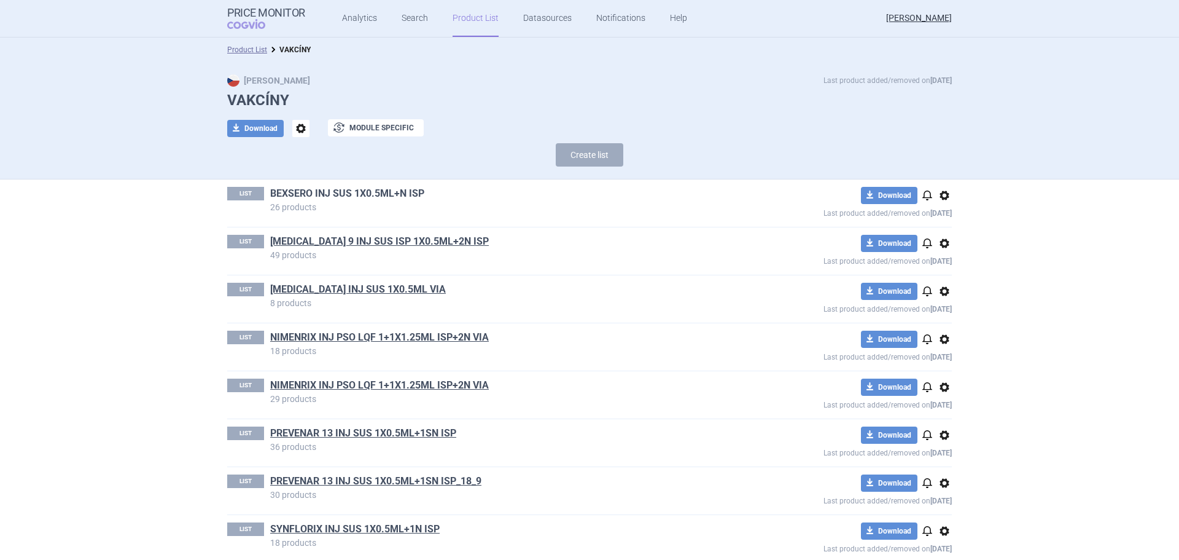
click at [359, 195] on link "BEXSERO INJ SUS 1X0.5ML+N ISP" at bounding box center [347, 194] width 154 height 14
